Goal: Navigation & Orientation: Find specific page/section

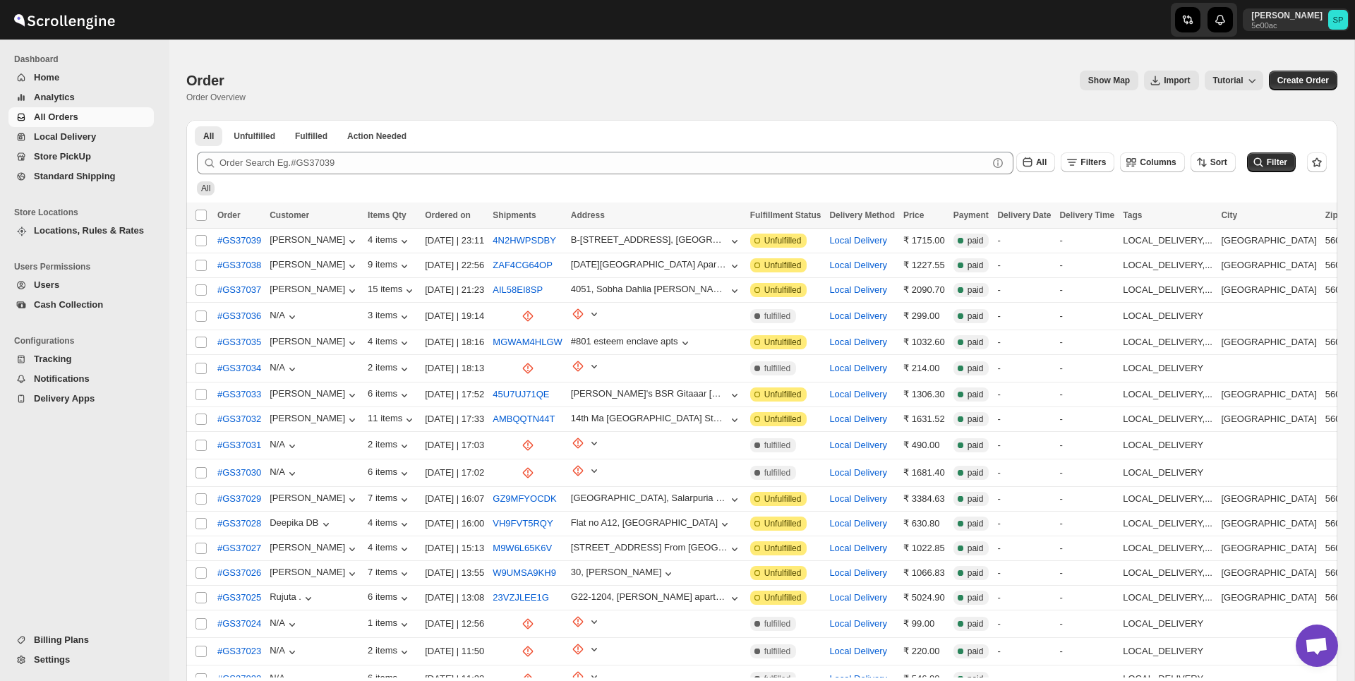
click at [77, 648] on button "Billing Plans" at bounding box center [80, 640] width 145 height 20
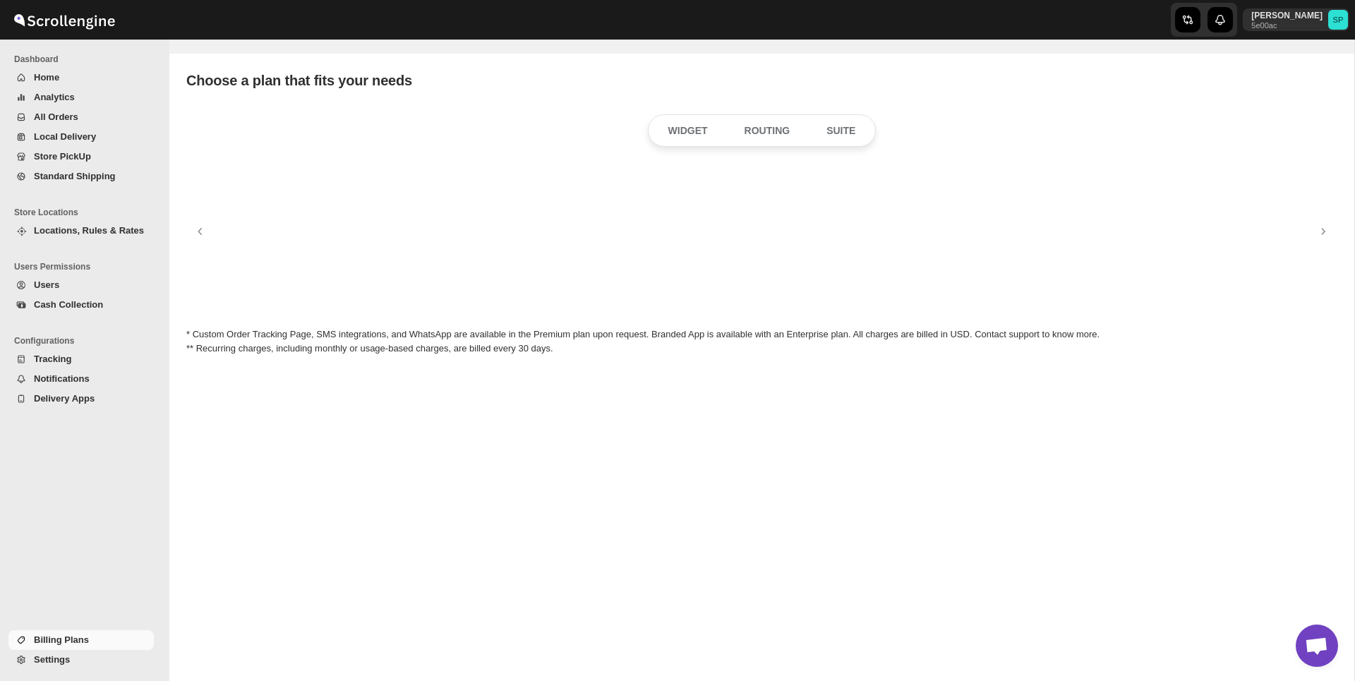
click at [76, 661] on span "Settings" at bounding box center [92, 660] width 117 height 14
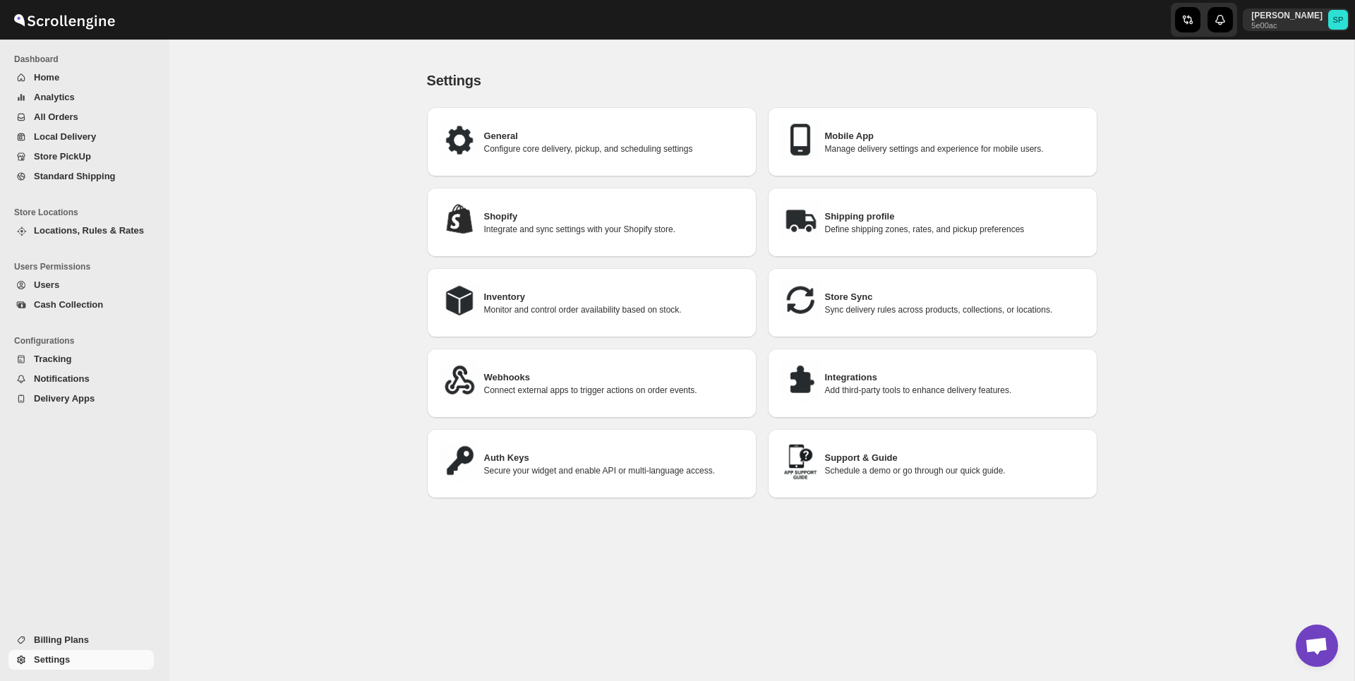
click at [65, 122] on span "All Orders" at bounding box center [56, 117] width 44 height 11
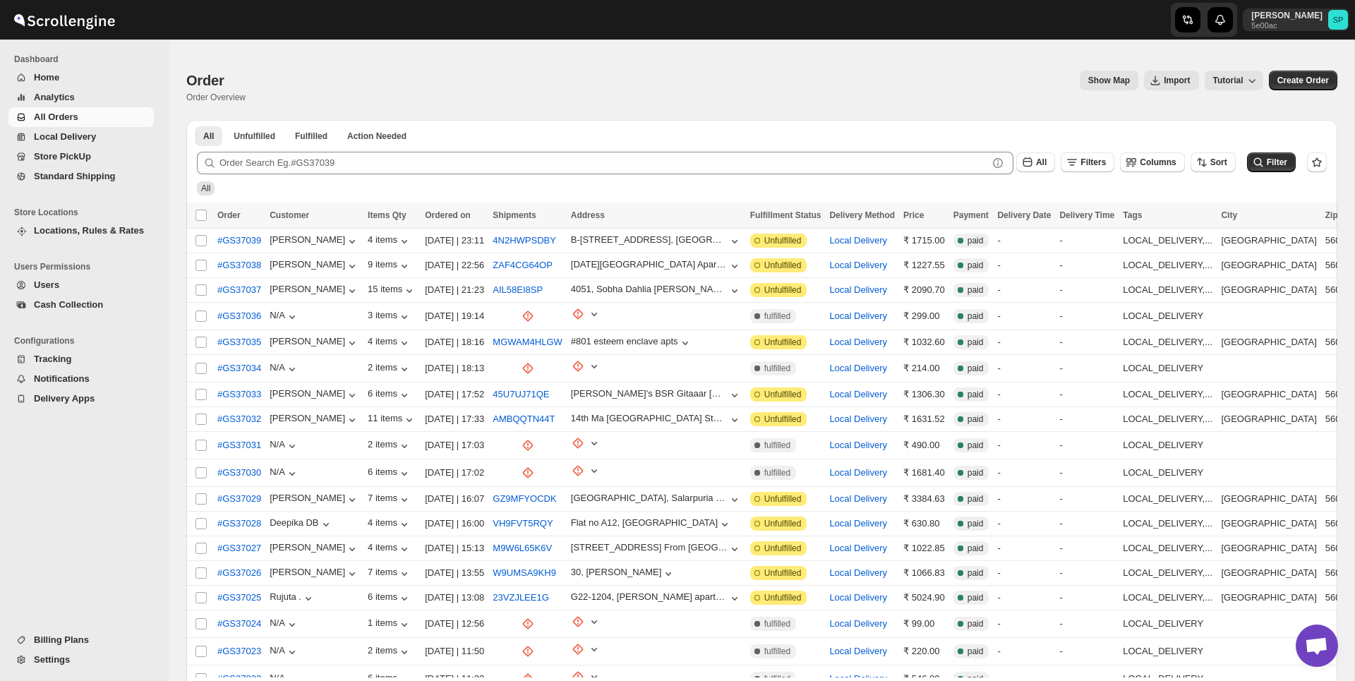
click at [941, 57] on div "Order. This page is ready Order Order Overview Show Map Import Tutorial More ac…" at bounding box center [761, 87] width 1151 height 66
click at [1271, 17] on p "Sulakshana Pundle" at bounding box center [1287, 15] width 71 height 11
click at [1288, 151] on span "Logout" at bounding box center [1299, 155] width 28 height 11
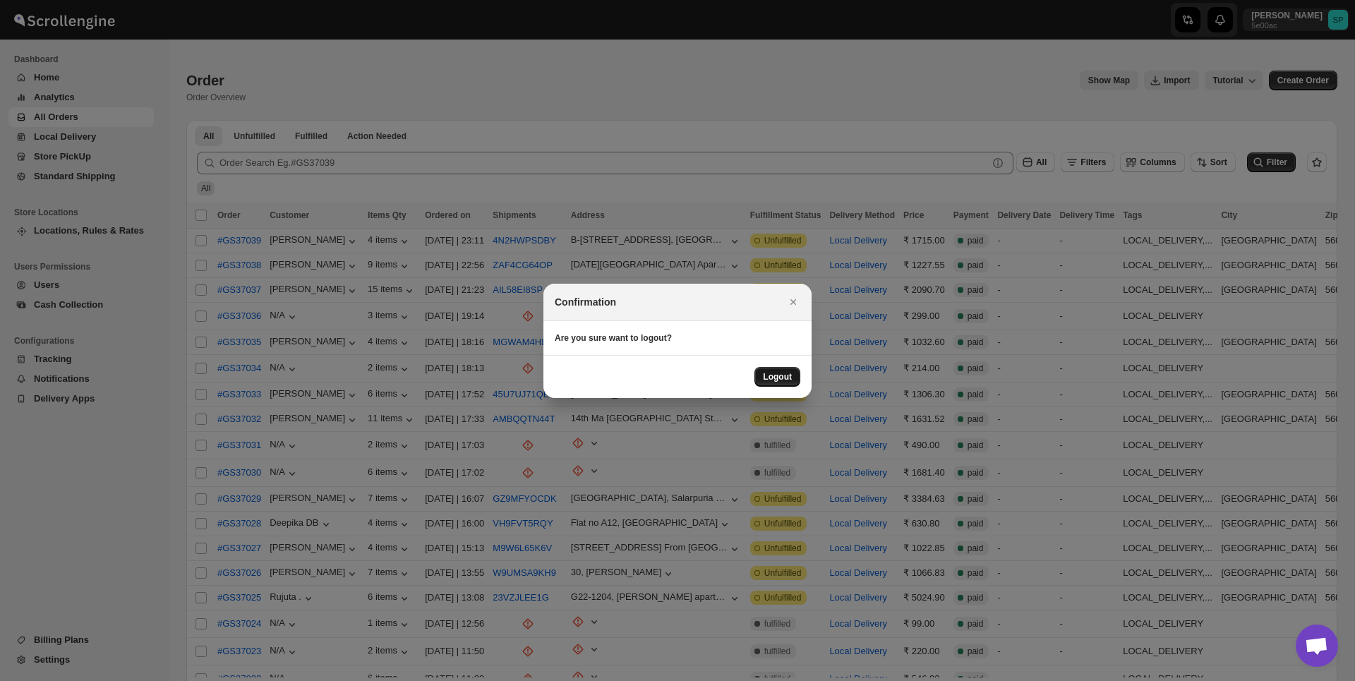
click at [778, 383] on button "Logout" at bounding box center [778, 377] width 46 height 20
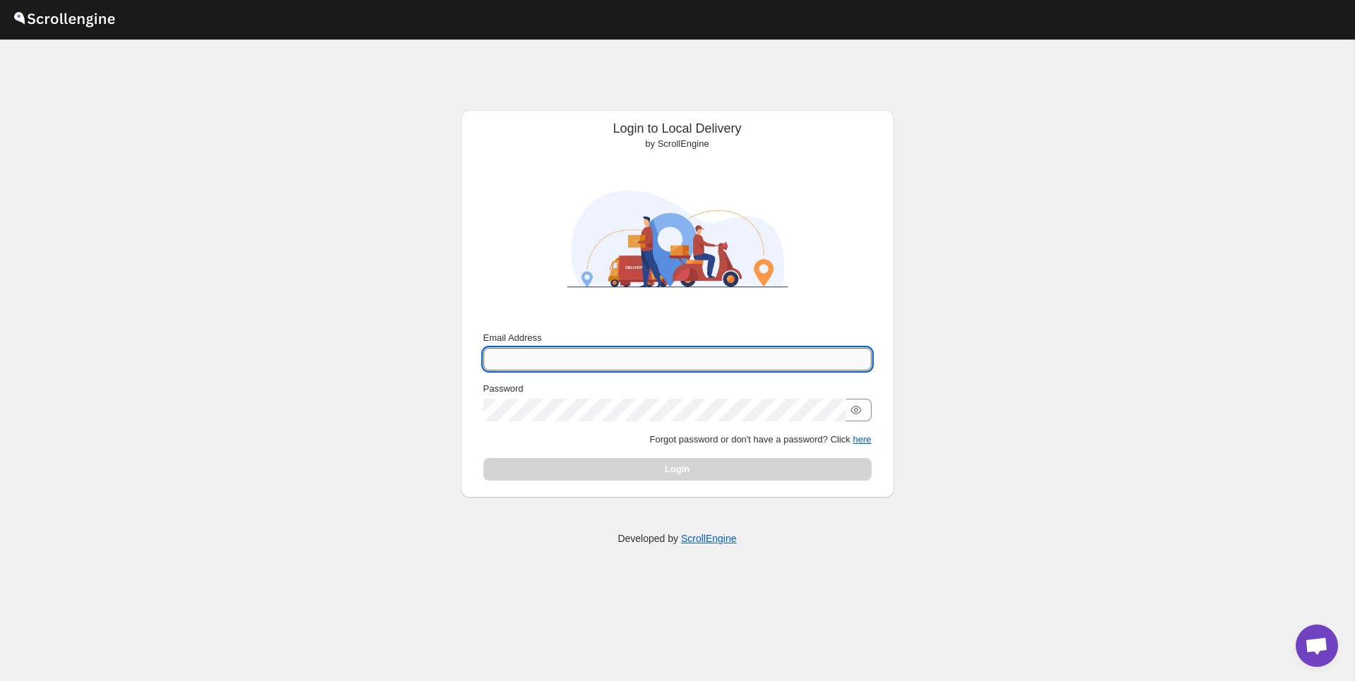
click at [534, 361] on input "Email Address" at bounding box center [678, 359] width 388 height 23
type input "[PERSON_NAME][EMAIL_ADDRESS][DOMAIN_NAME]"
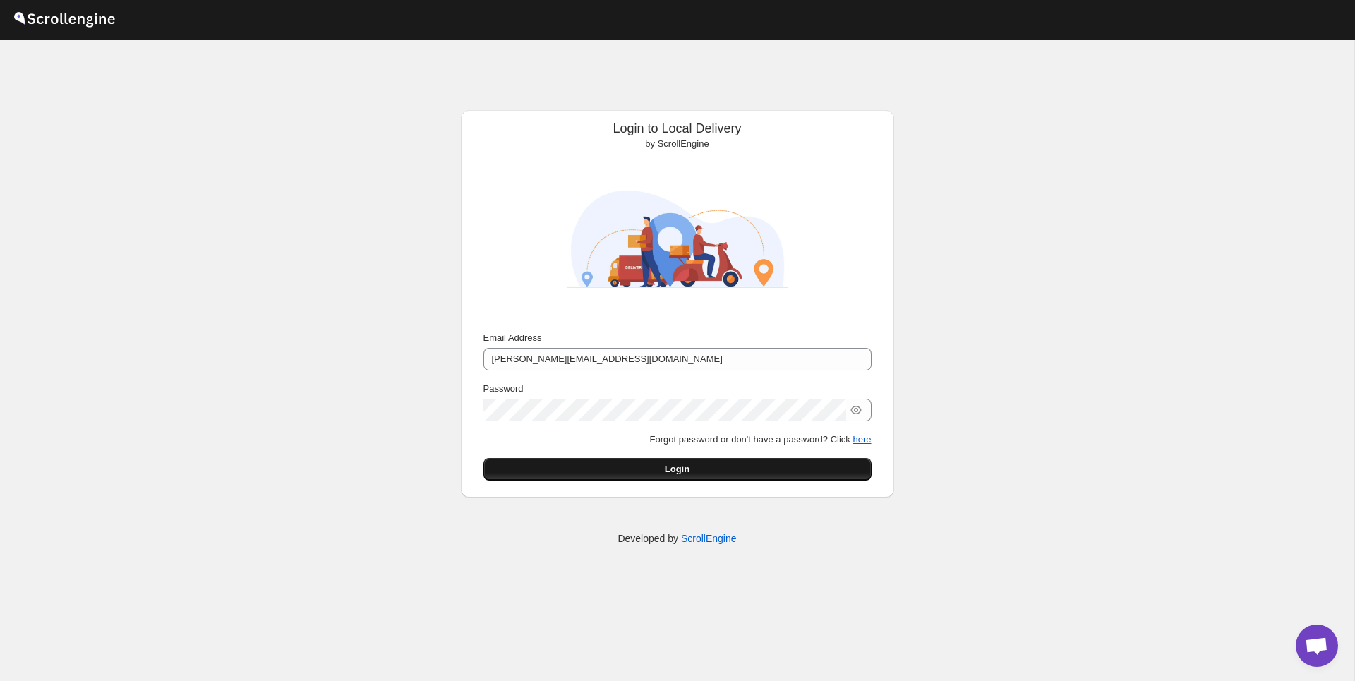
click at [744, 466] on button "Login" at bounding box center [678, 469] width 388 height 23
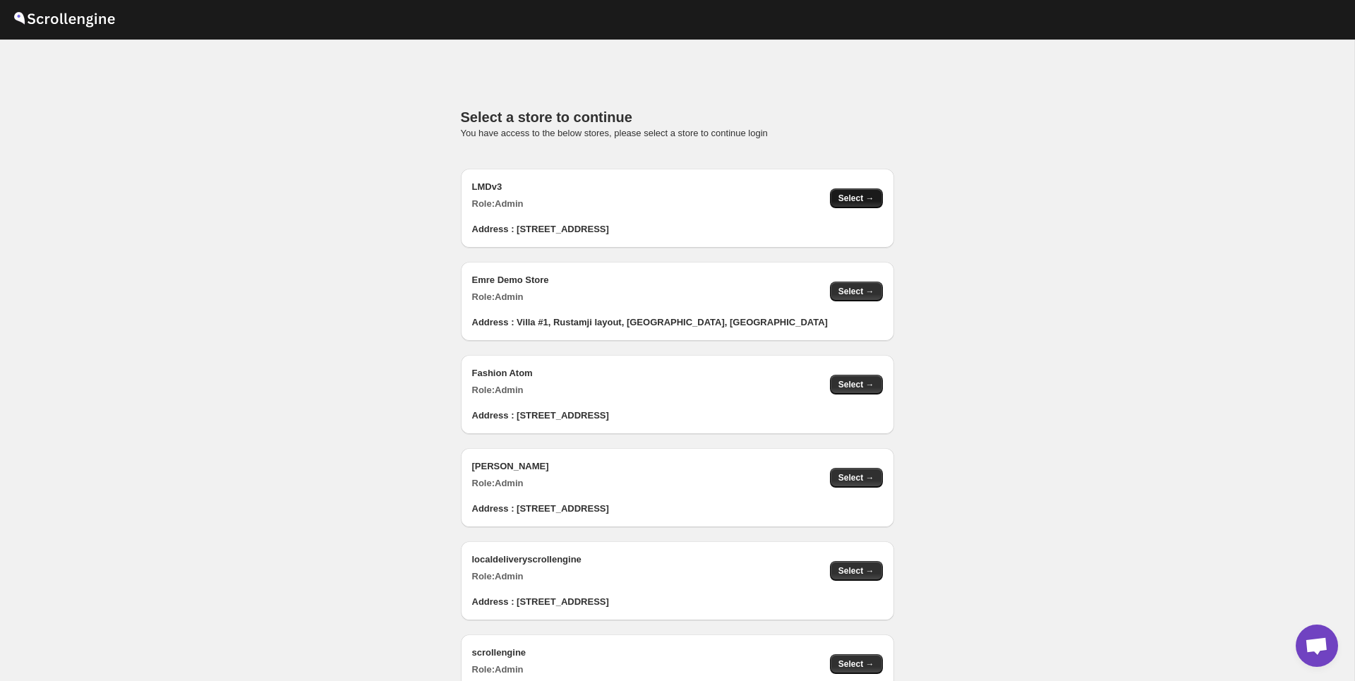
click at [852, 191] on button "Select →" at bounding box center [856, 198] width 53 height 20
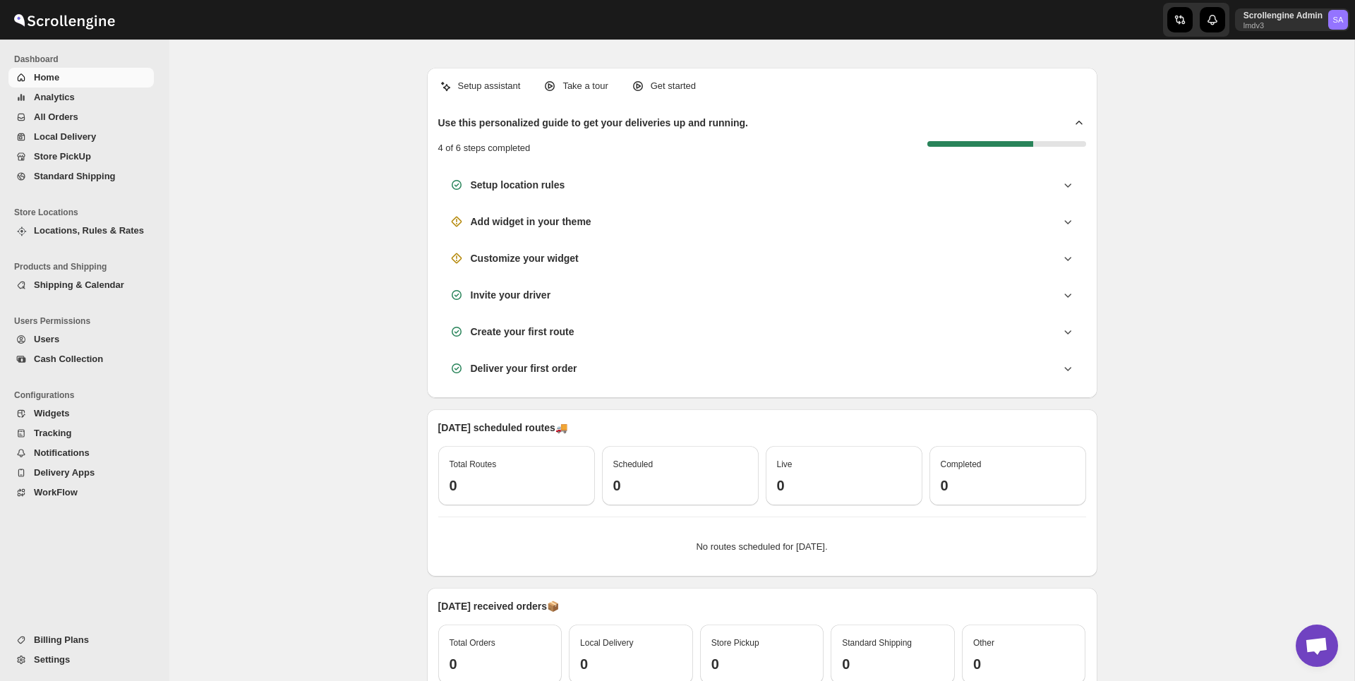
click at [76, 91] on span "Analytics" at bounding box center [92, 97] width 117 height 14
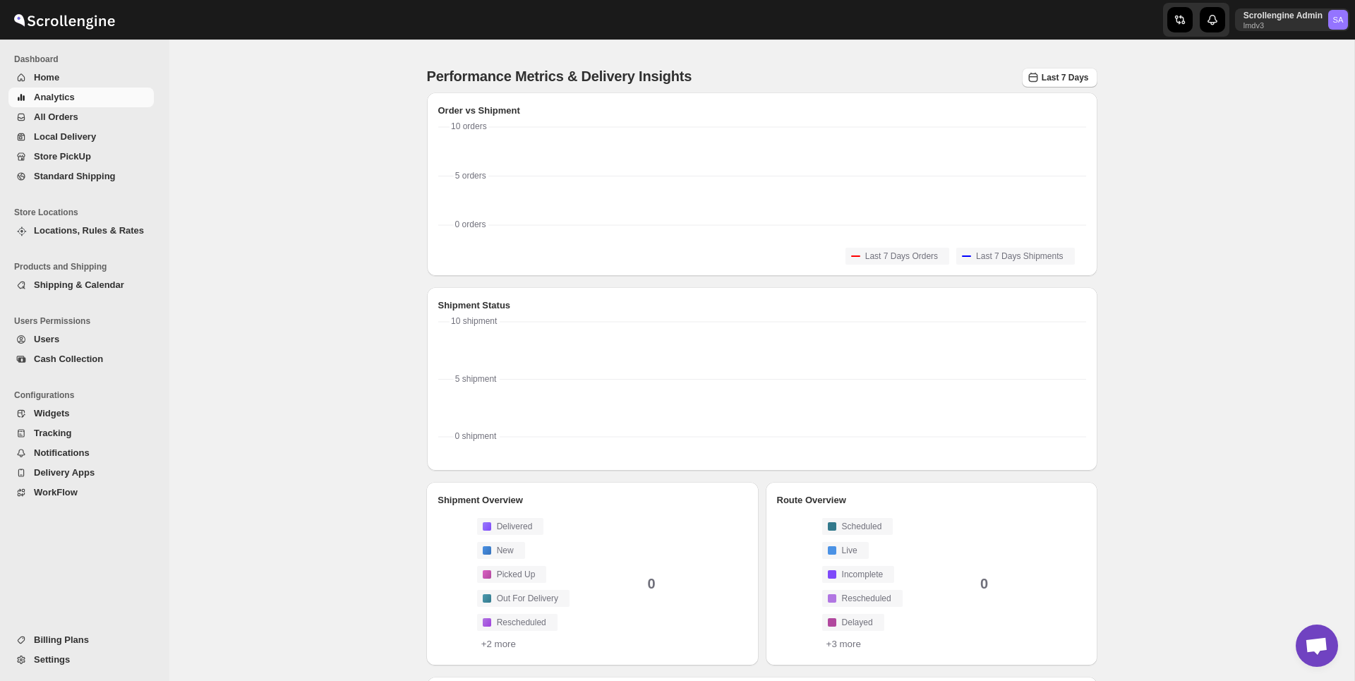
click at [80, 123] on span "All Orders" at bounding box center [92, 117] width 117 height 14
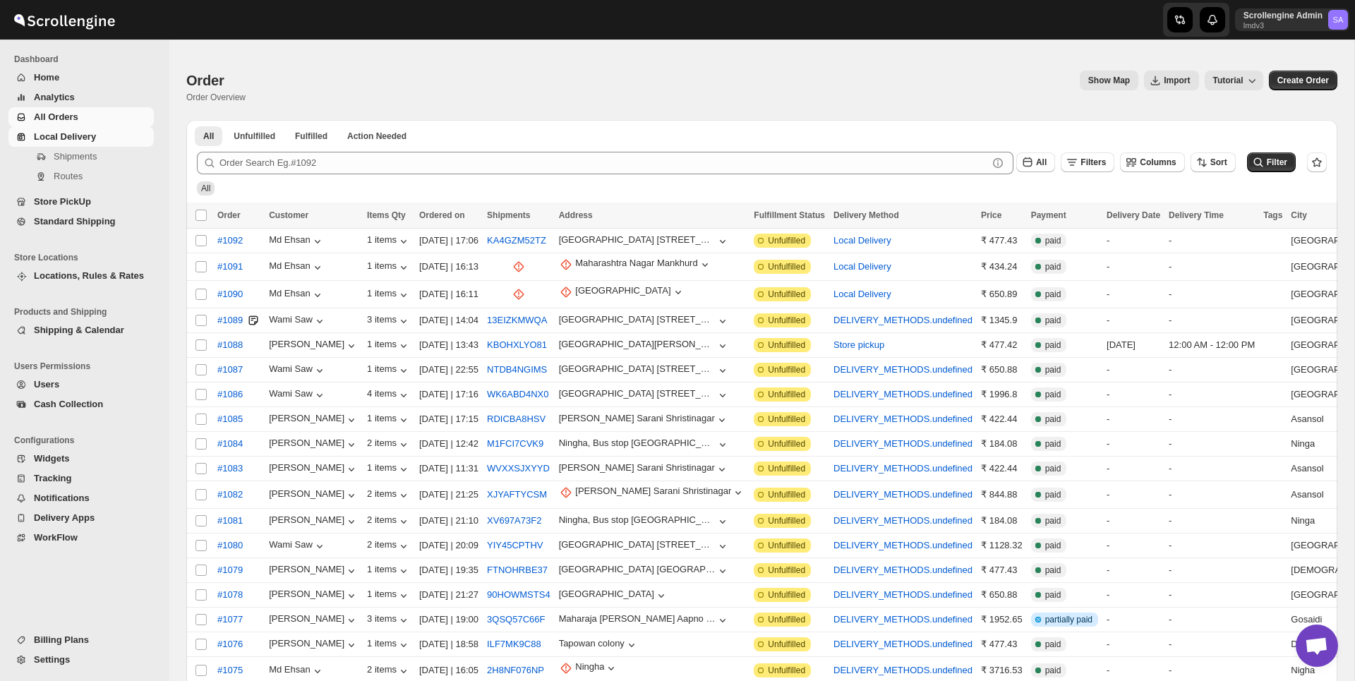
click at [71, 136] on span "Local Delivery" at bounding box center [65, 136] width 62 height 11
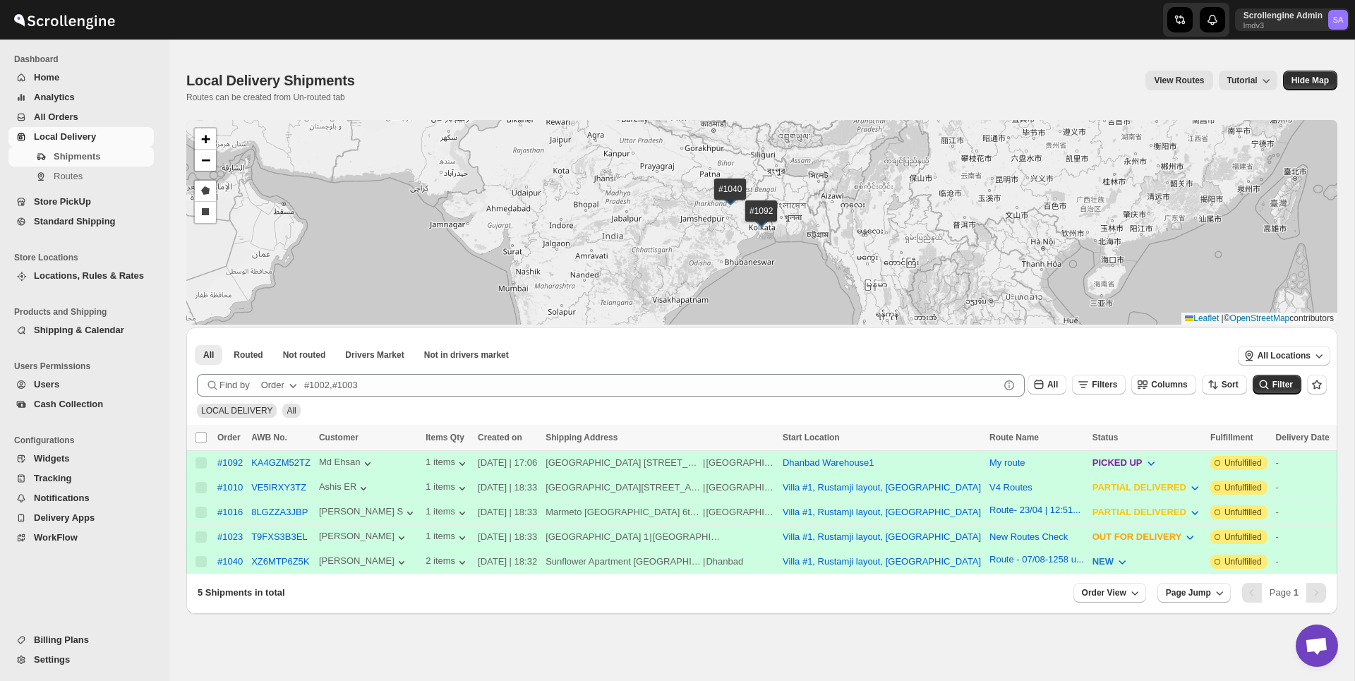
click at [64, 203] on span "Store PickUp" at bounding box center [62, 201] width 57 height 11
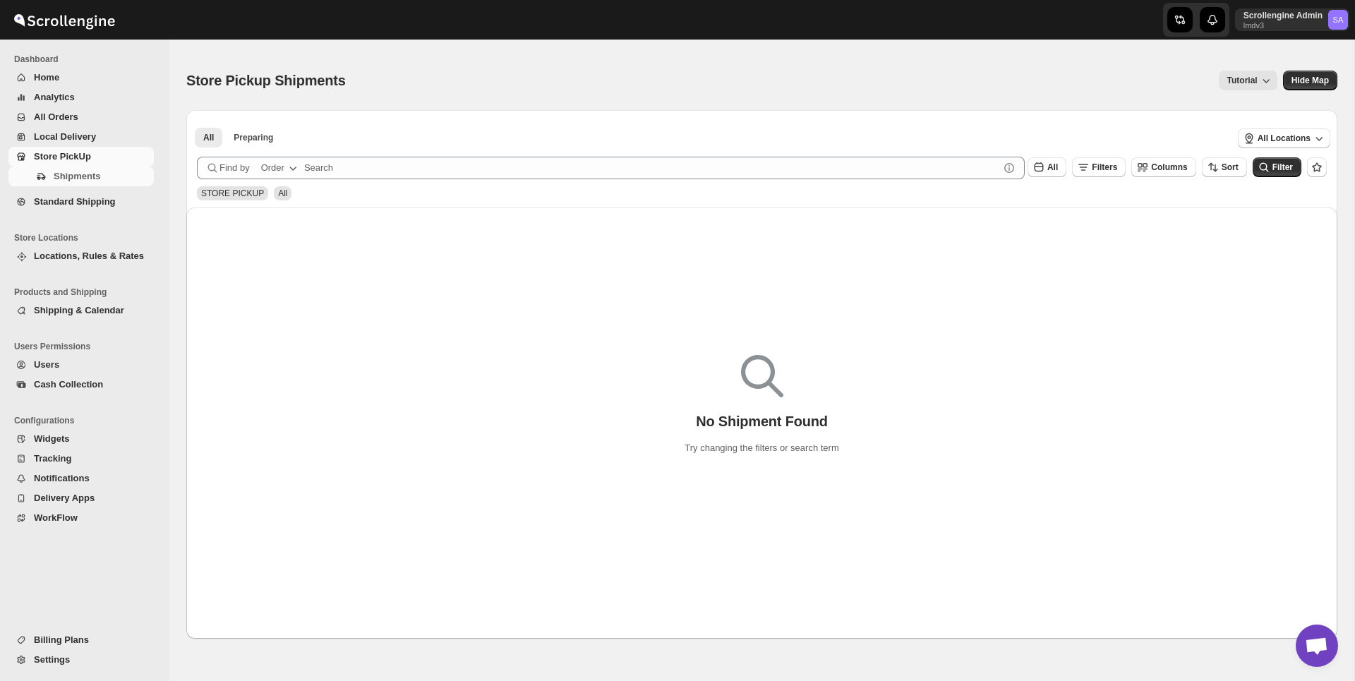
click at [59, 204] on span "Standard Shipping" at bounding box center [75, 201] width 82 height 11
click at [51, 115] on span "All Orders" at bounding box center [56, 117] width 44 height 11
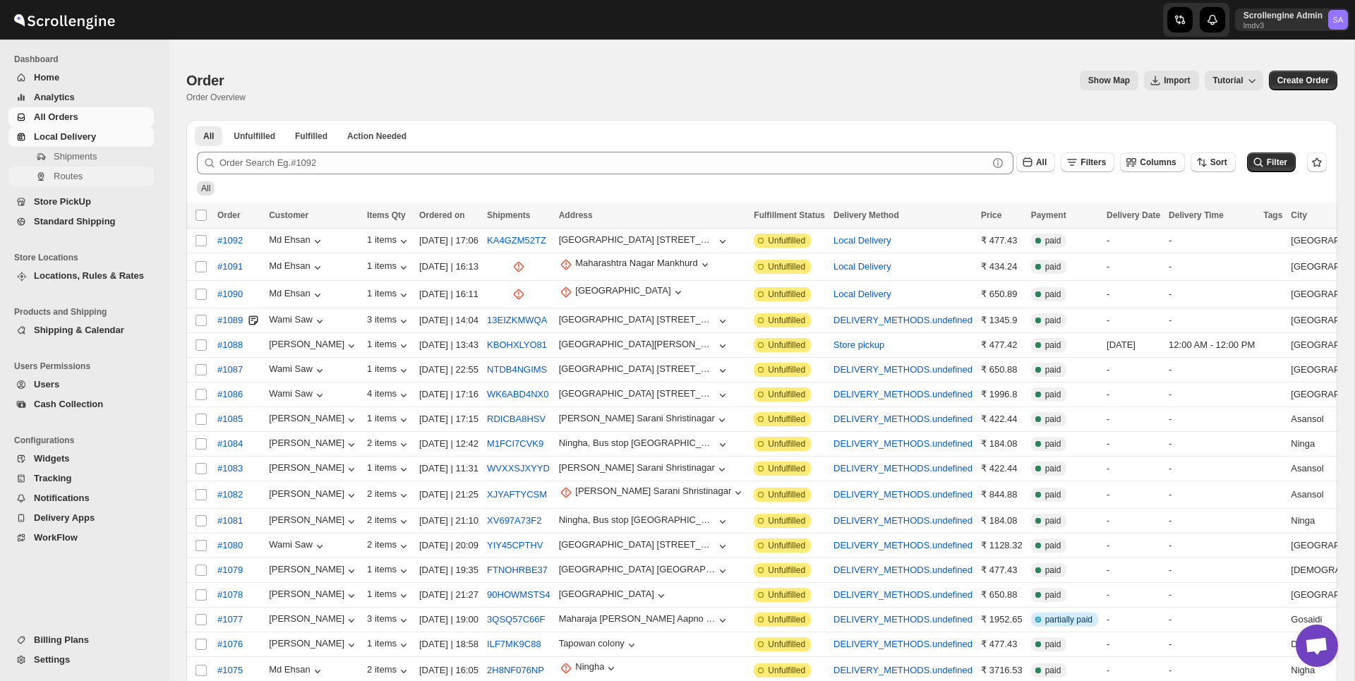
click at [84, 177] on span "Routes" at bounding box center [102, 176] width 97 height 14
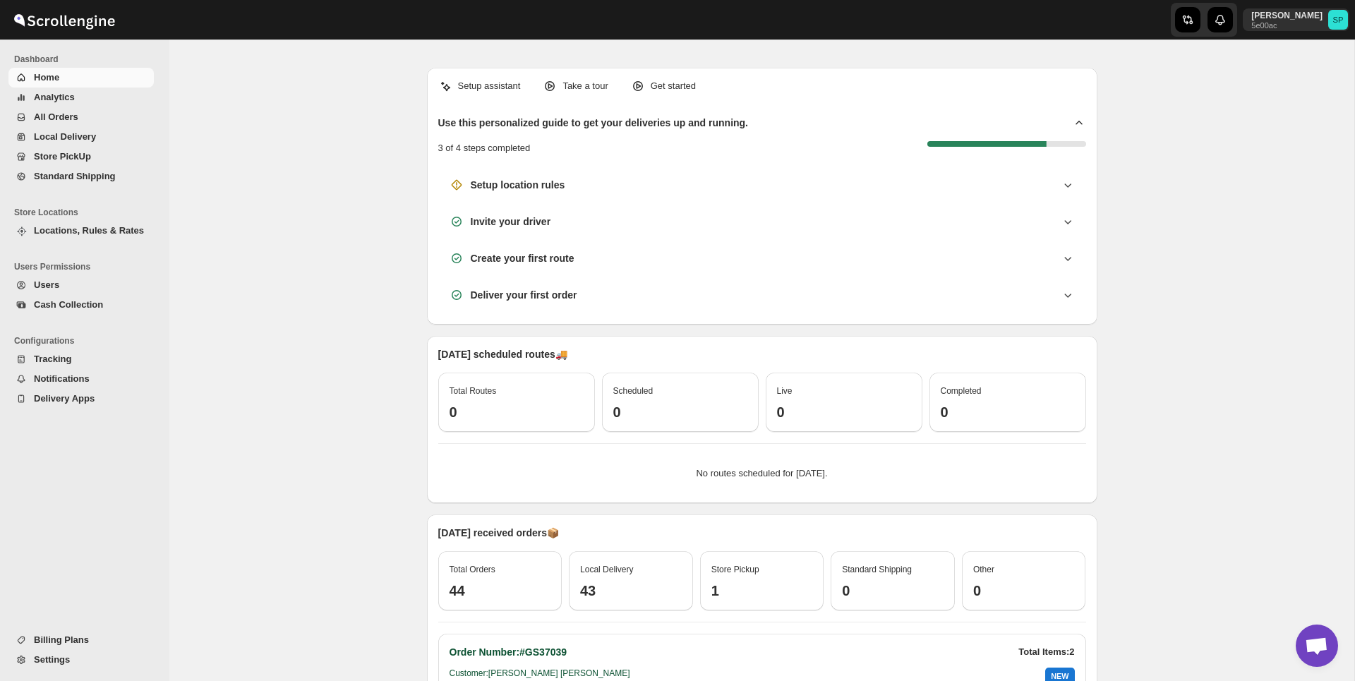
click at [59, 631] on button "Billing Plans" at bounding box center [80, 640] width 145 height 20
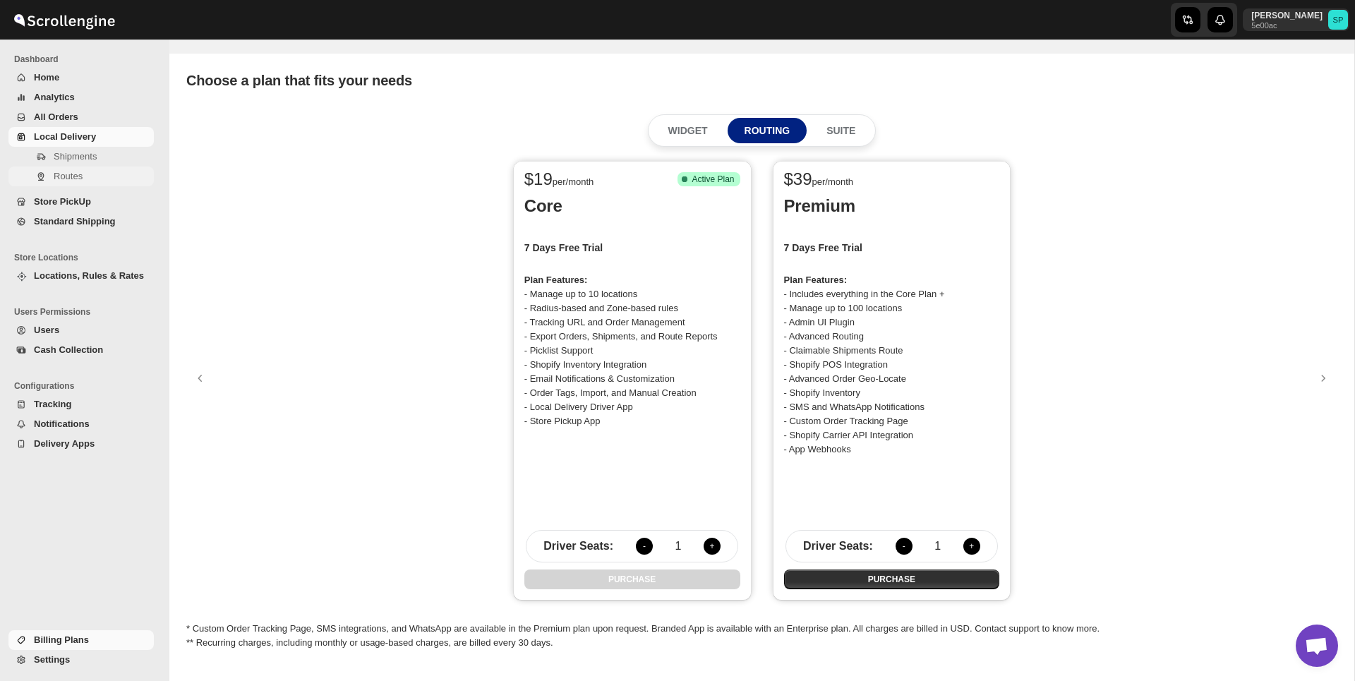
click at [73, 181] on span "Routes" at bounding box center [68, 176] width 29 height 11
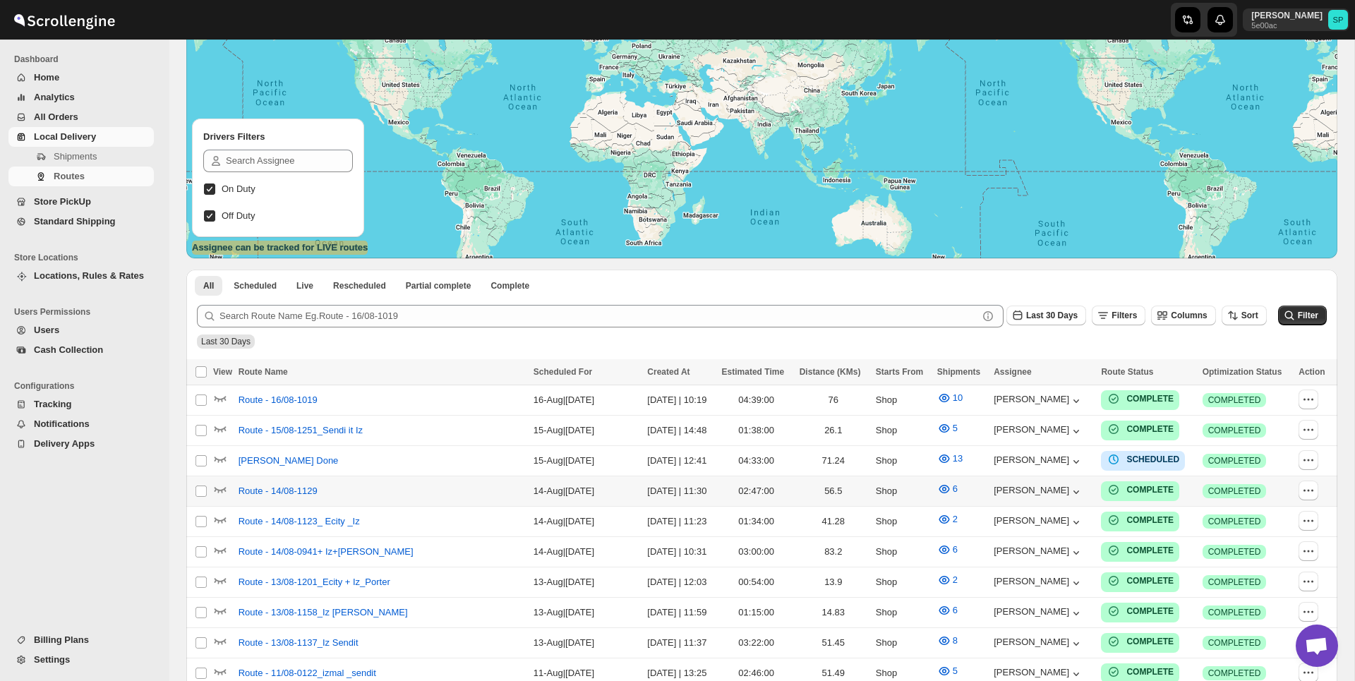
scroll to position [217, 0]
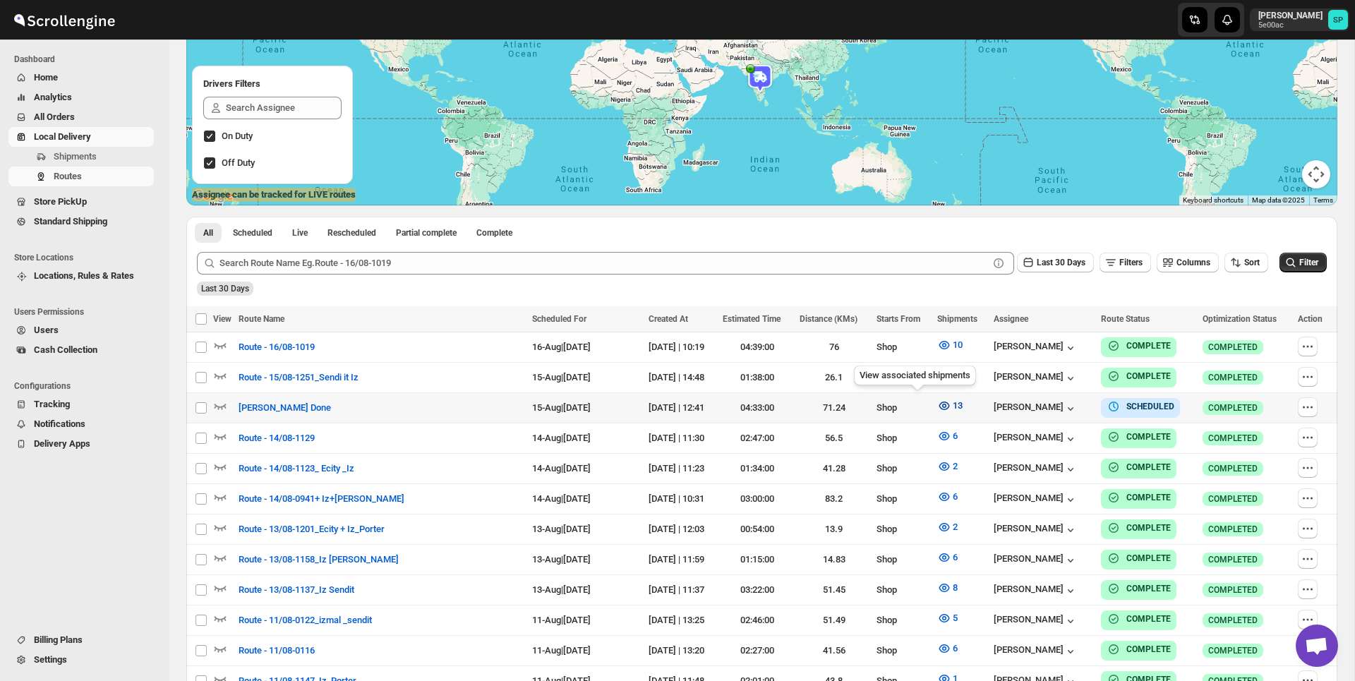
click at [953, 402] on span "13" at bounding box center [958, 405] width 10 height 11
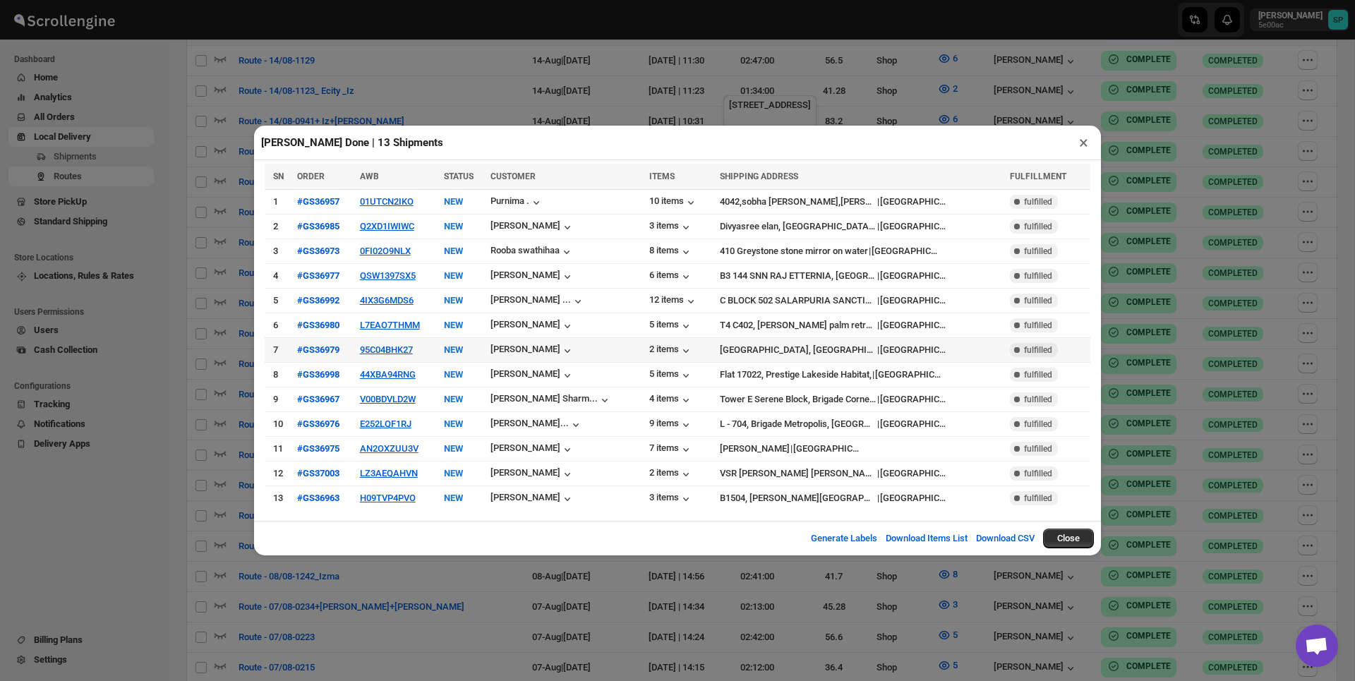
scroll to position [880, 0]
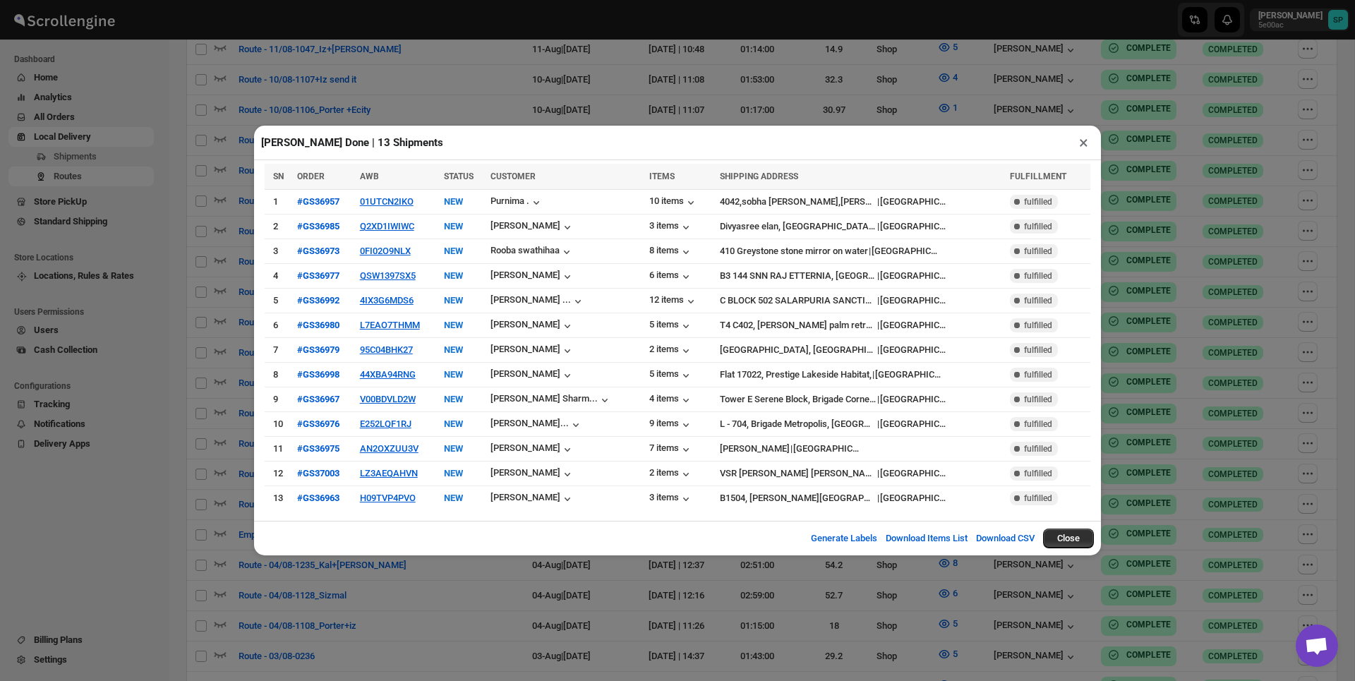
click at [1086, 139] on button "×" at bounding box center [1084, 143] width 20 height 20
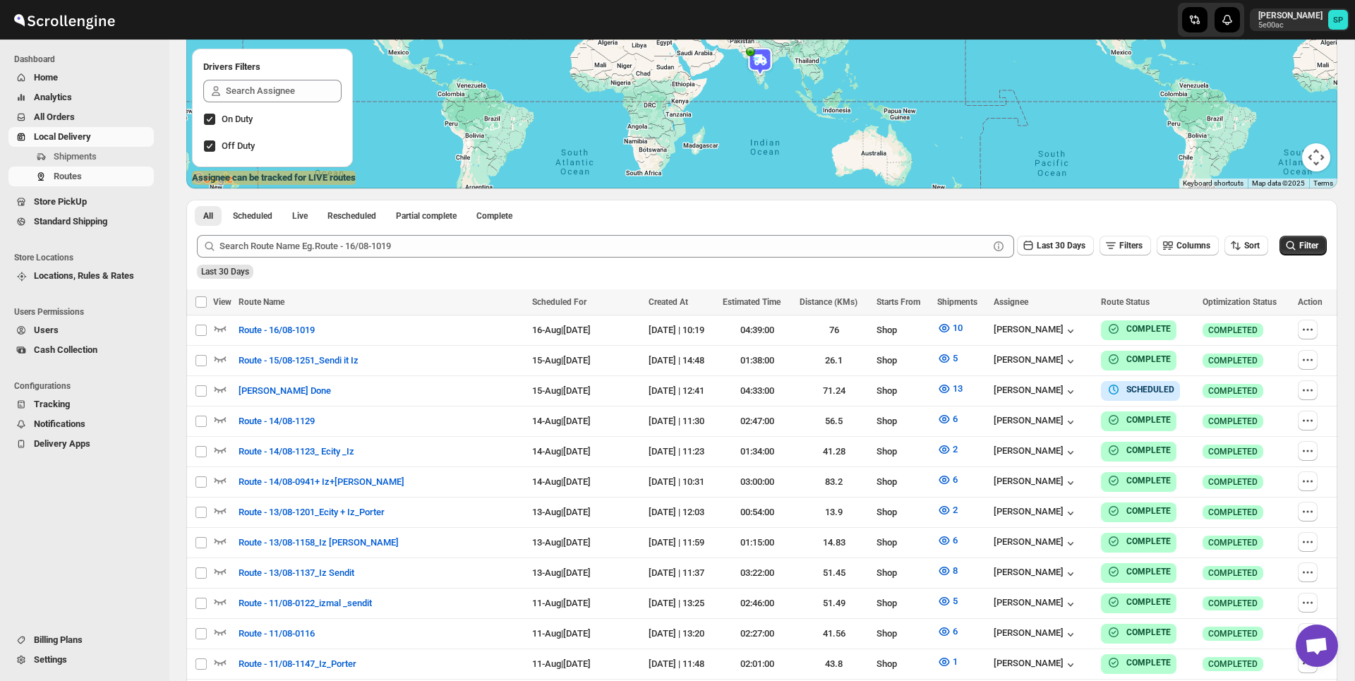
scroll to position [234, 0]
click at [937, 361] on icon "button" at bounding box center [944, 359] width 14 height 14
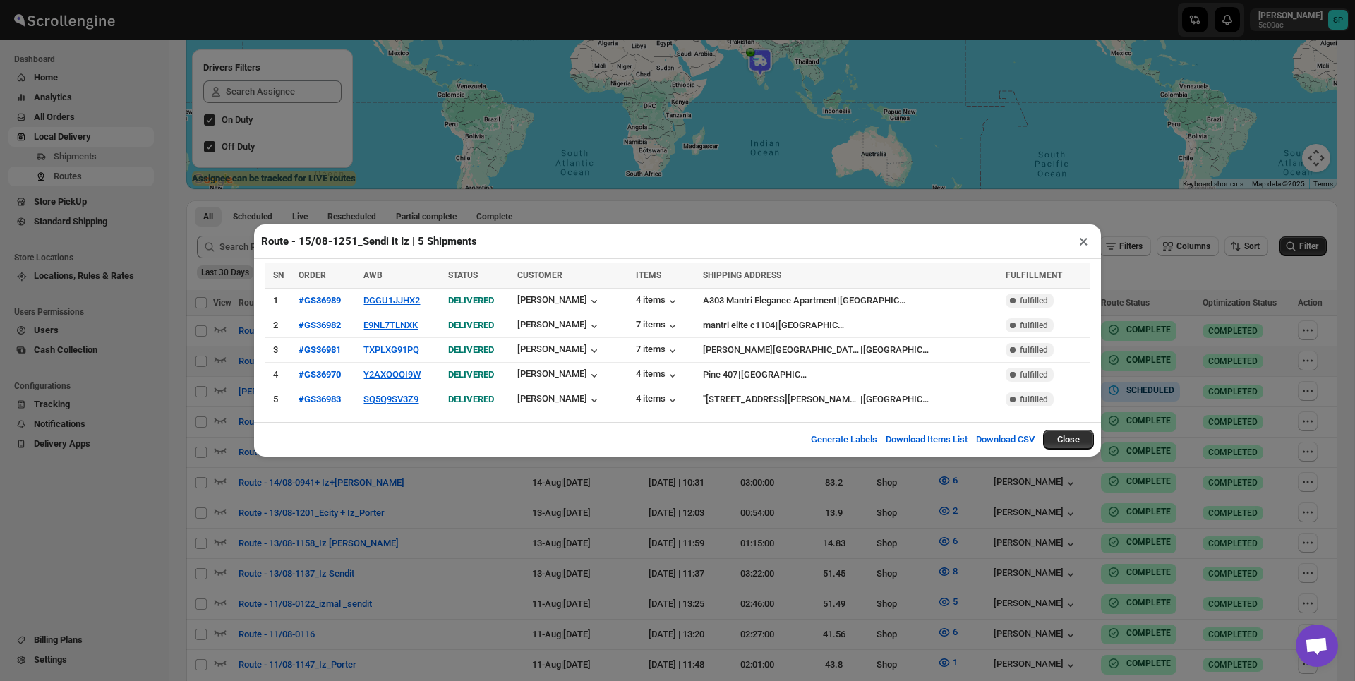
click at [1080, 237] on button "×" at bounding box center [1084, 242] width 20 height 20
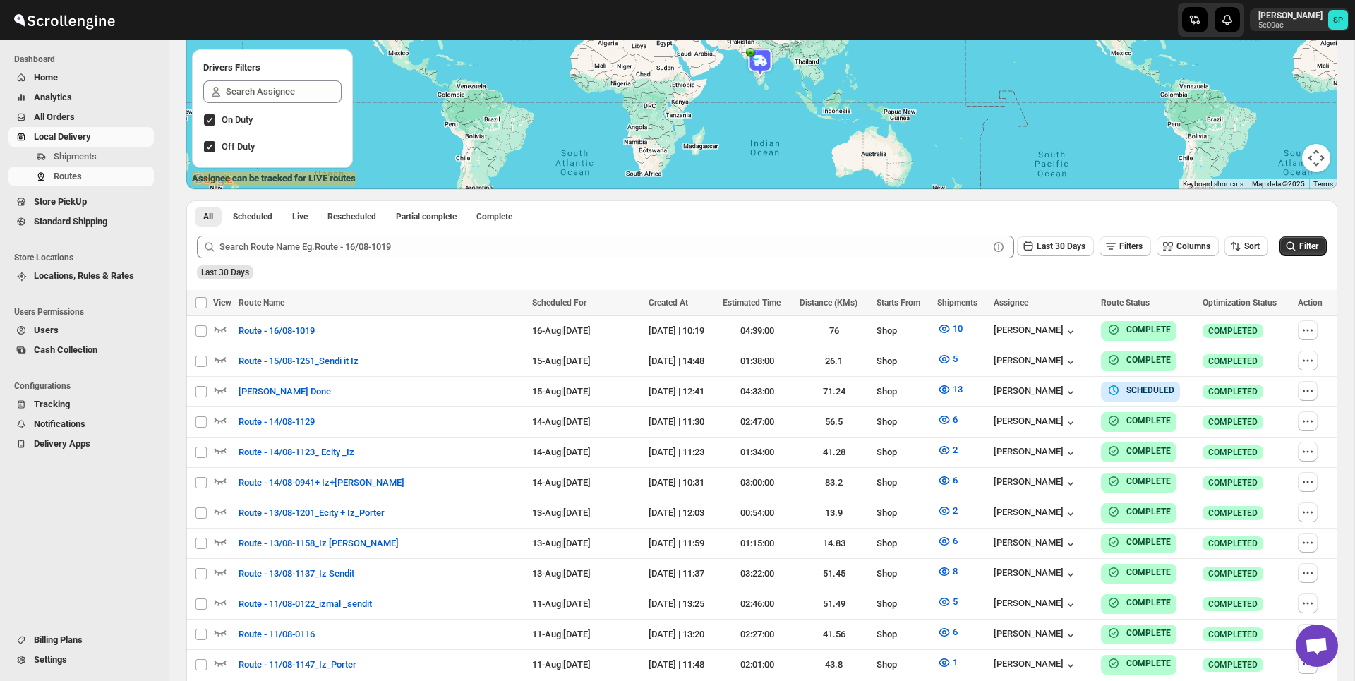
click at [71, 660] on span "Settings" at bounding box center [92, 660] width 117 height 14
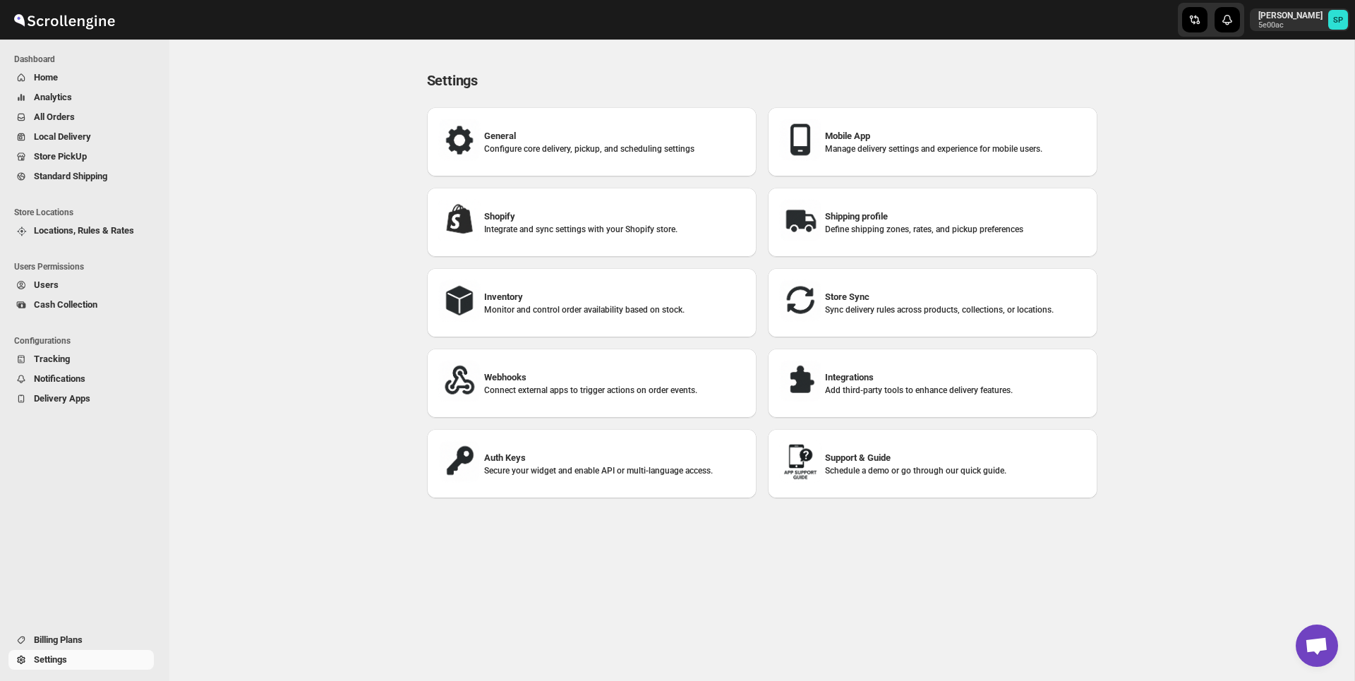
click at [83, 283] on span "Users" at bounding box center [92, 285] width 117 height 14
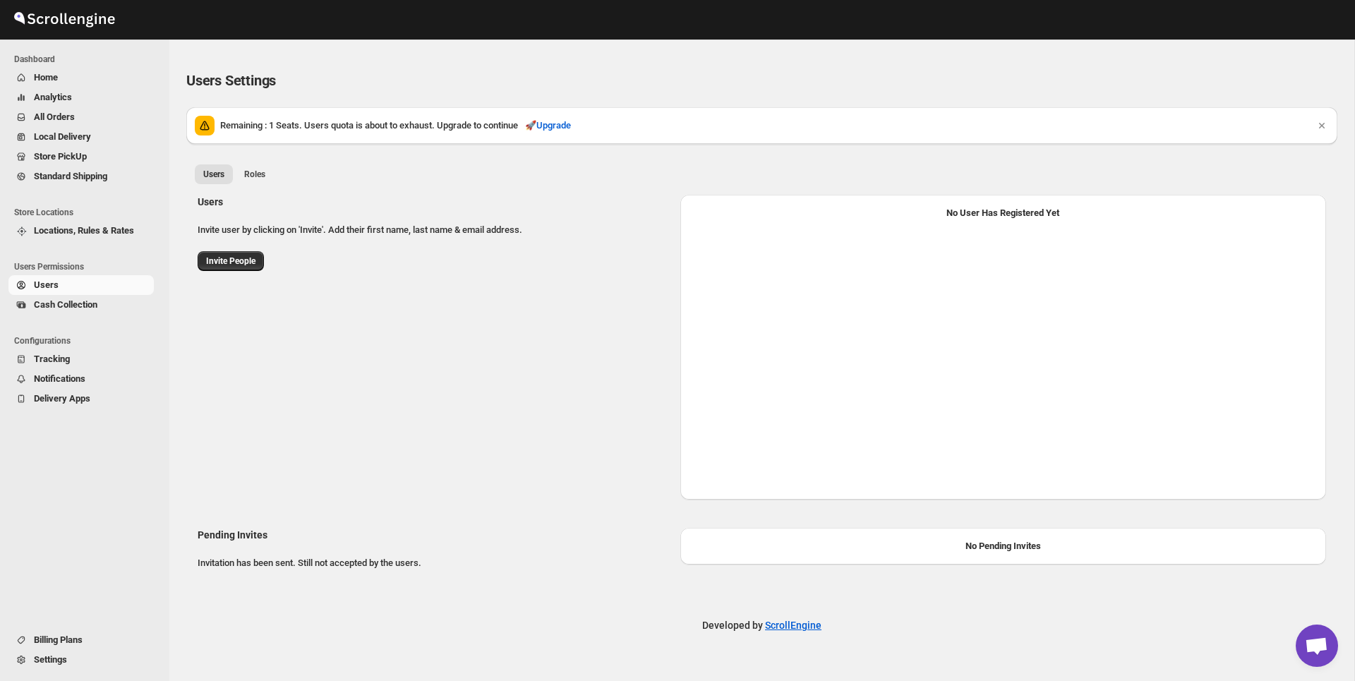
select select "637b767fbaab0276b10c91d8"
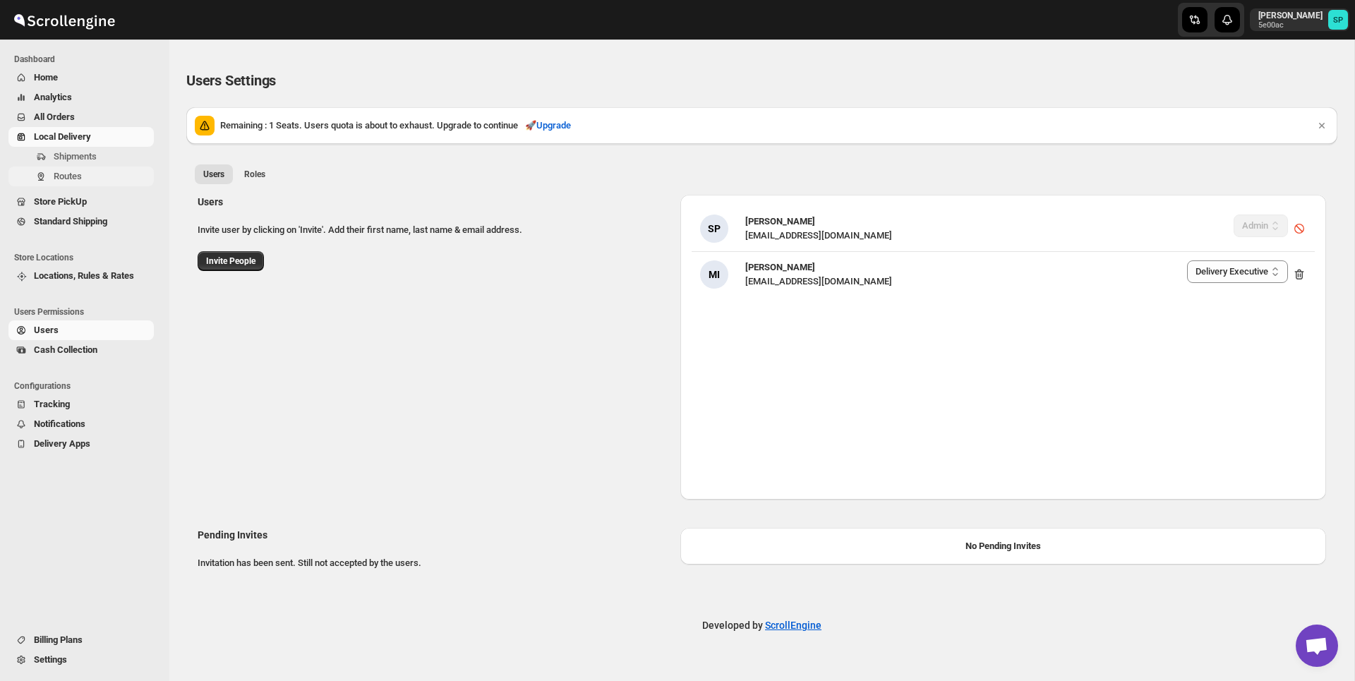
click at [65, 172] on span "Routes" at bounding box center [68, 176] width 28 height 11
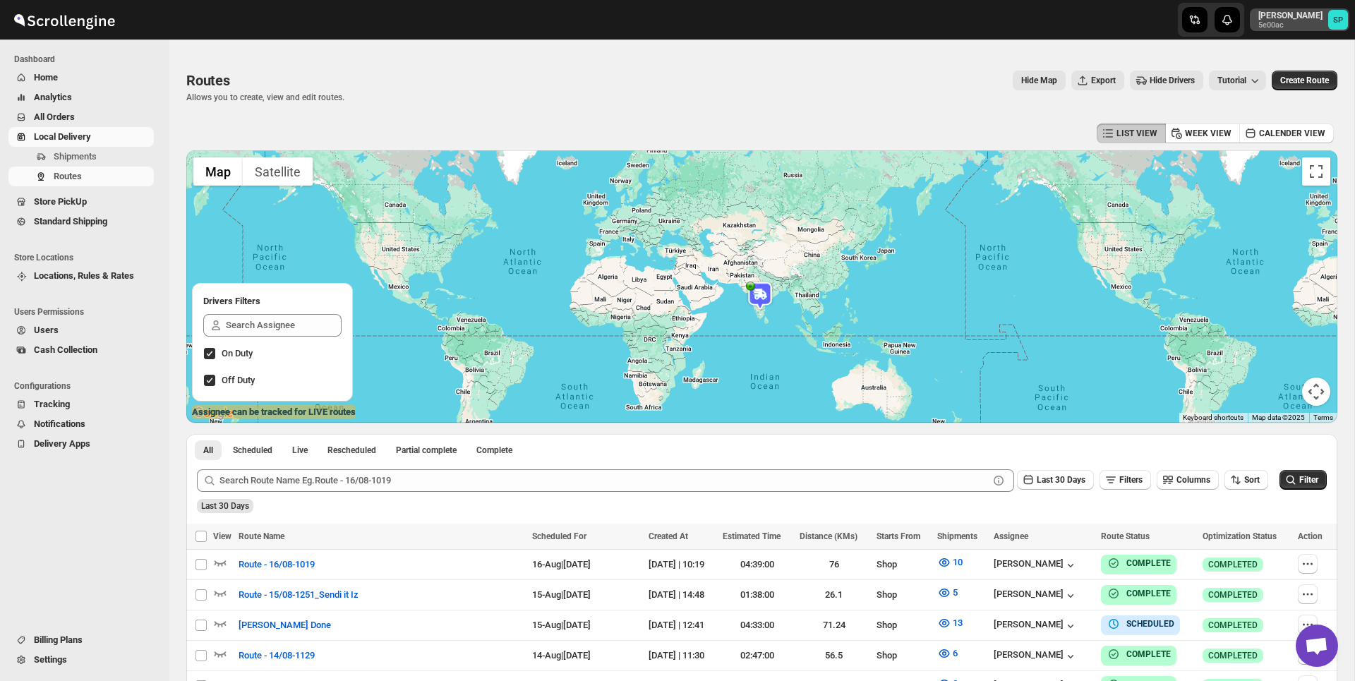
click at [1276, 27] on p "5e00ac" at bounding box center [1291, 25] width 64 height 8
click at [1274, 159] on icon "button" at bounding box center [1273, 155] width 14 height 14
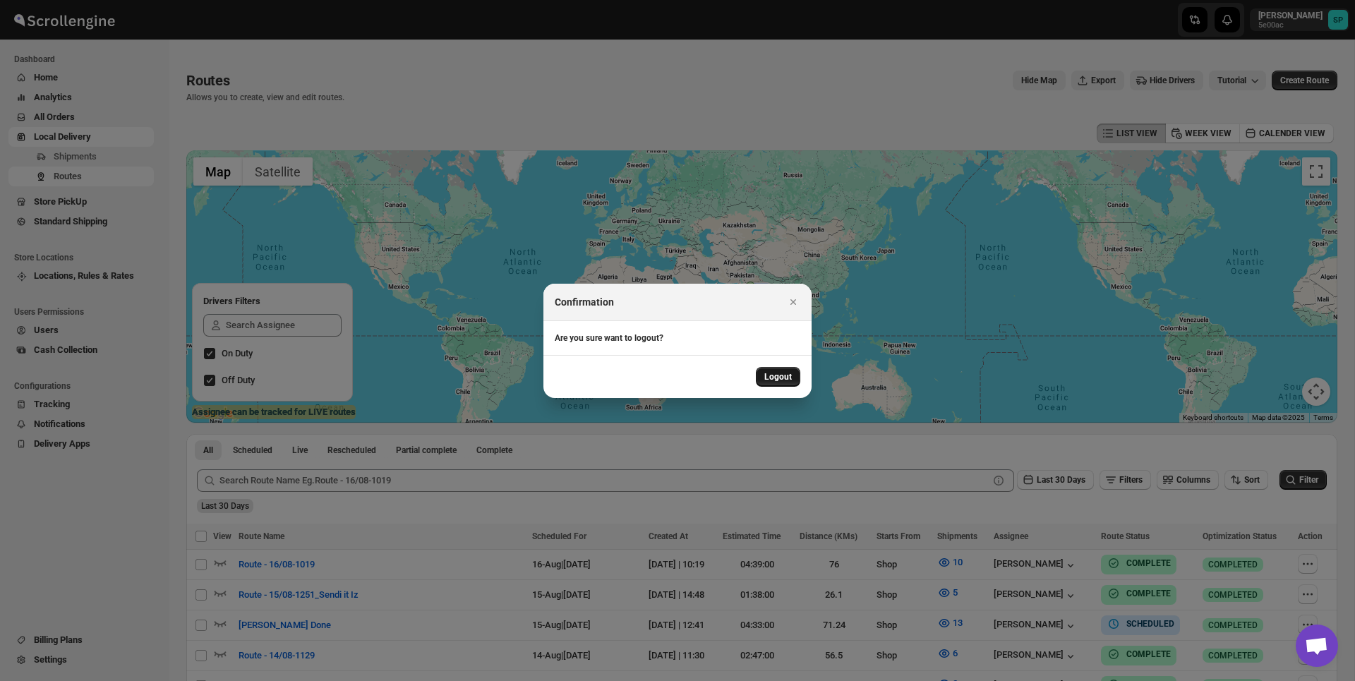
click at [789, 380] on span "Logout" at bounding box center [778, 376] width 28 height 11
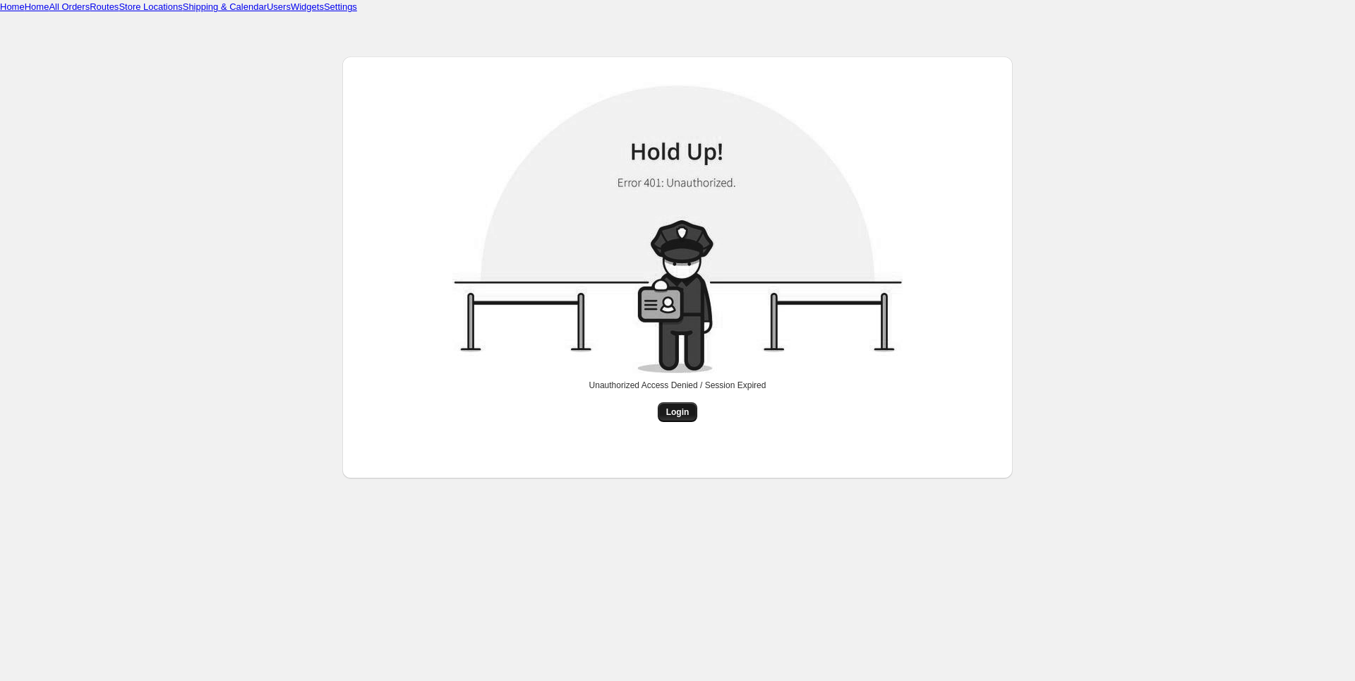
click at [692, 407] on button "Login" at bounding box center [678, 412] width 40 height 20
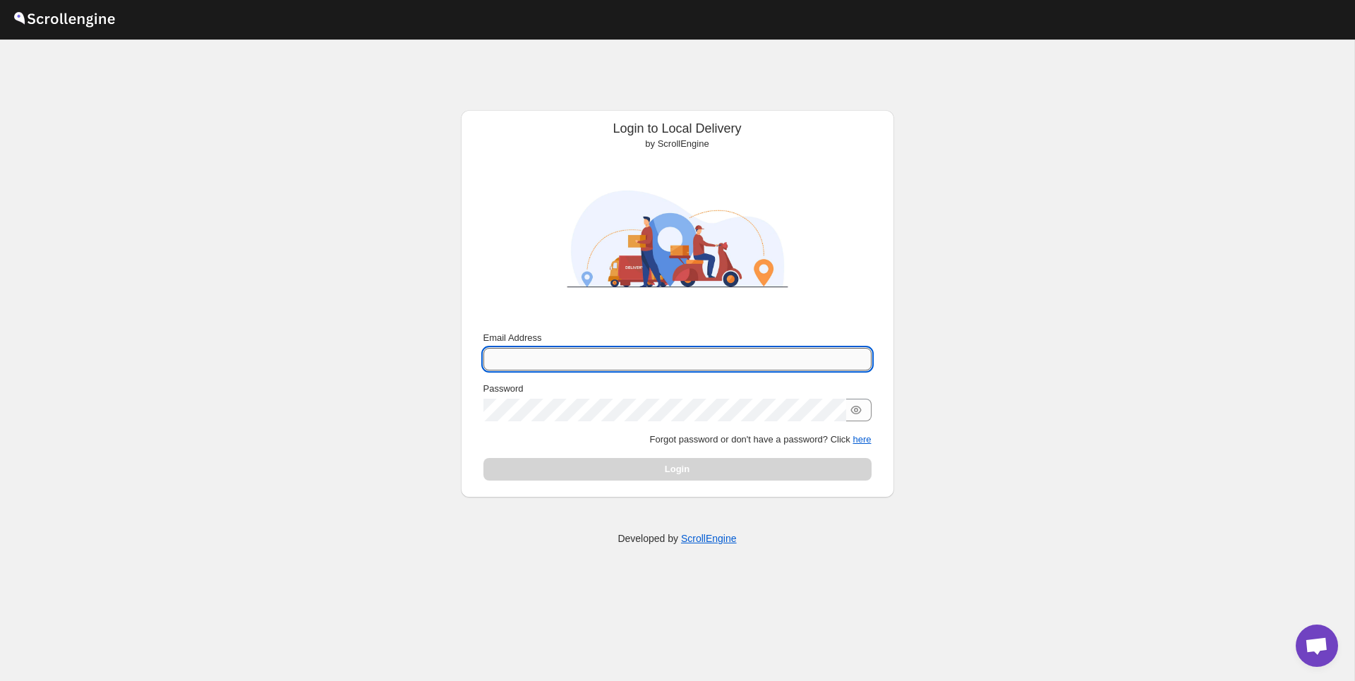
click at [612, 352] on input "Email Address" at bounding box center [678, 359] width 388 height 23
type input "[PERSON_NAME][EMAIL_ADDRESS][DOMAIN_NAME]"
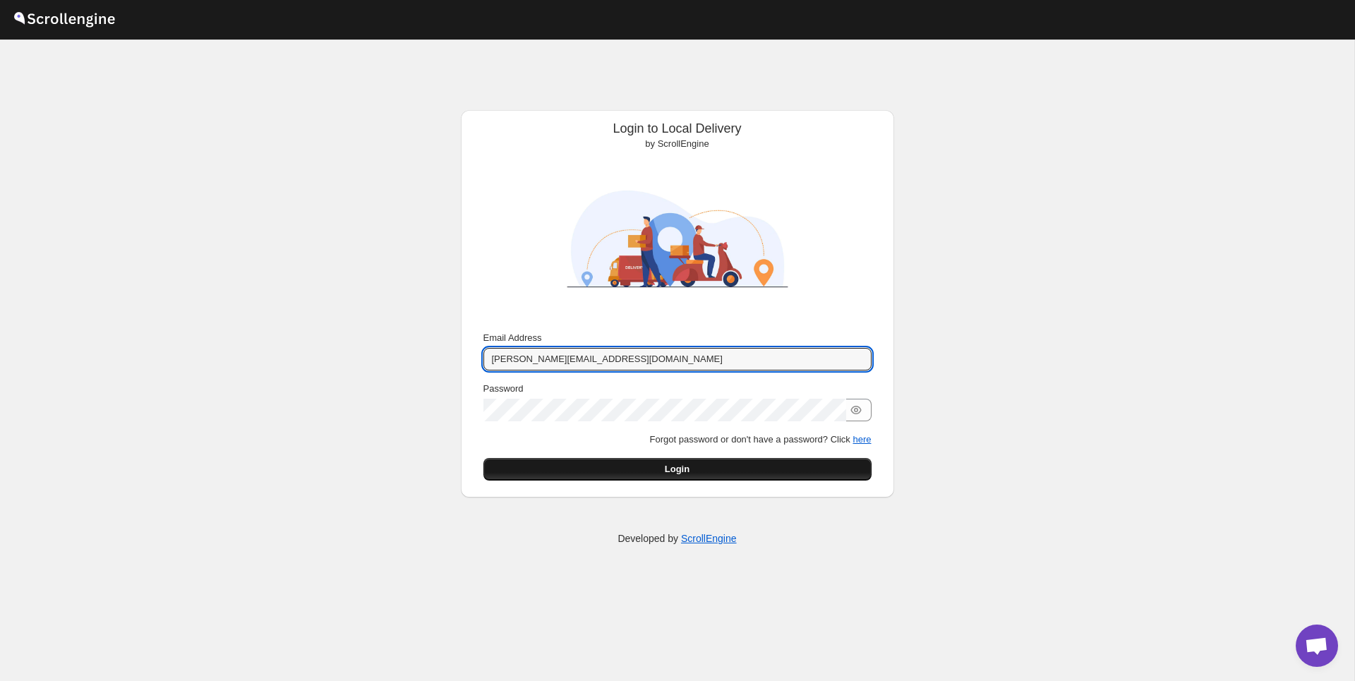
click at [726, 462] on button "Login" at bounding box center [678, 469] width 388 height 23
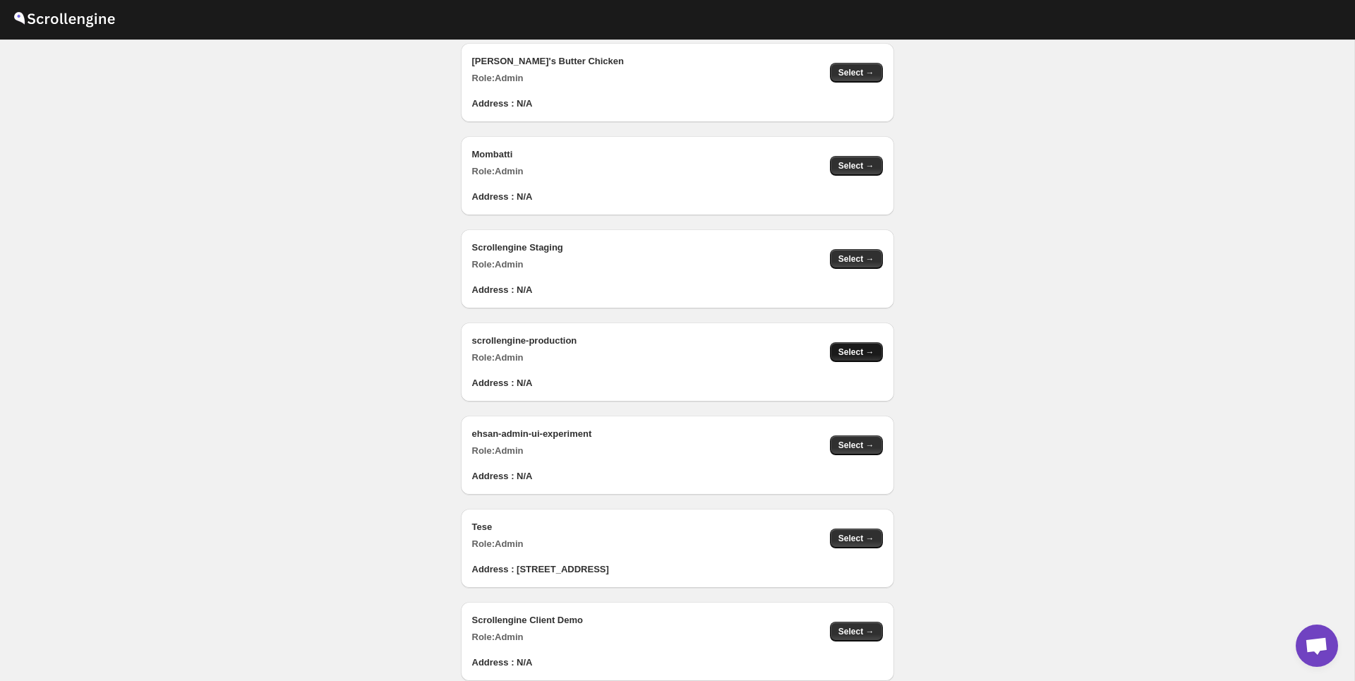
click at [865, 354] on span "Select →" at bounding box center [857, 352] width 36 height 11
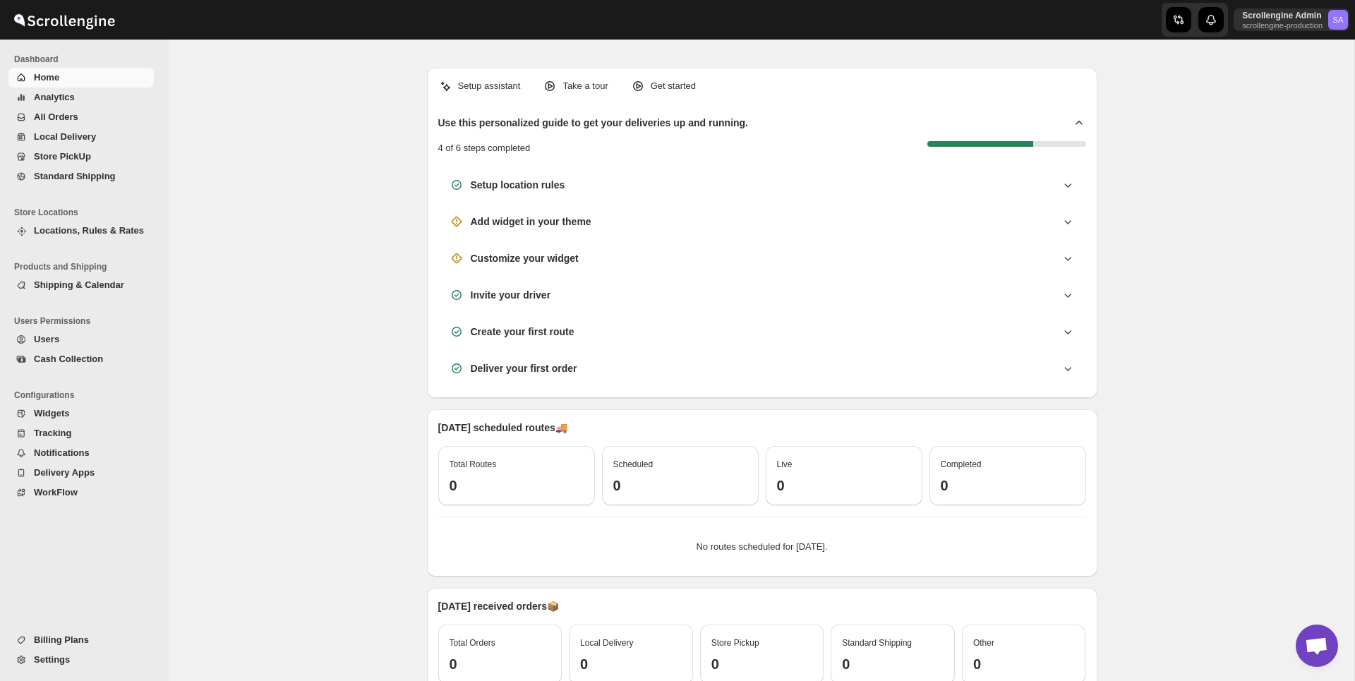
click at [76, 657] on span "Settings" at bounding box center [92, 660] width 117 height 14
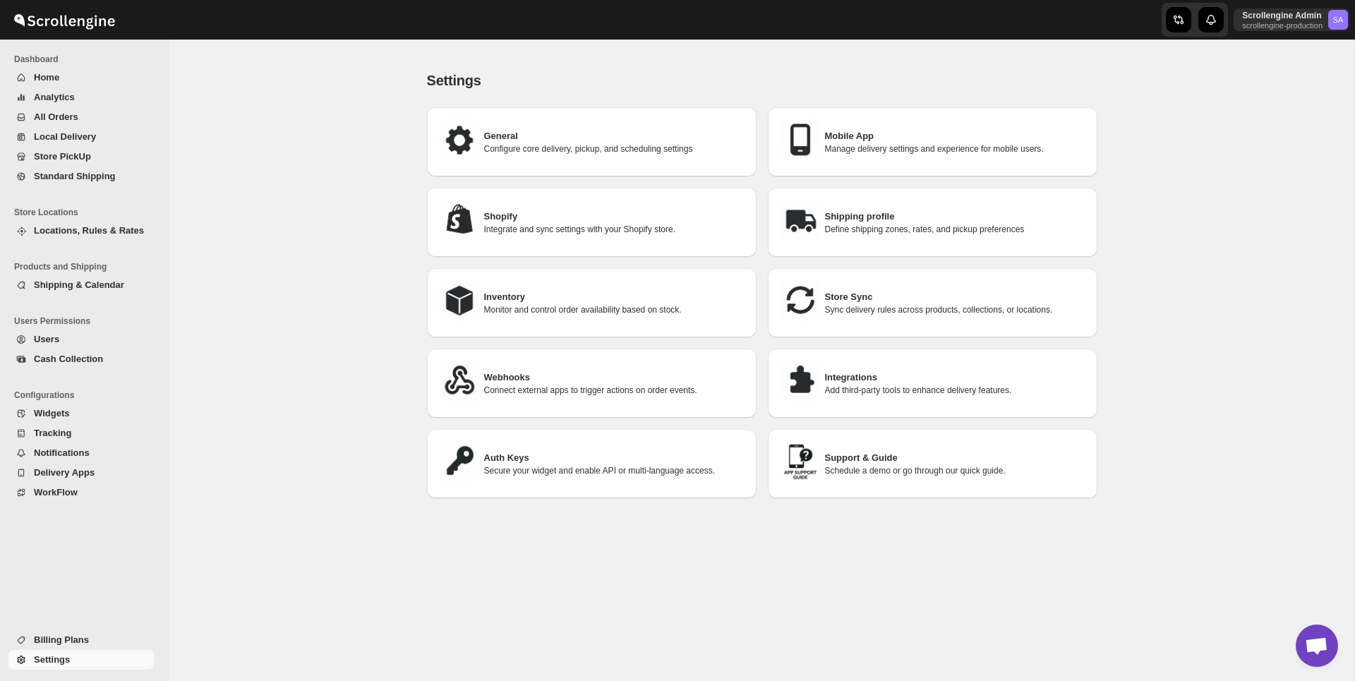
click at [79, 428] on span "Tracking" at bounding box center [92, 433] width 117 height 14
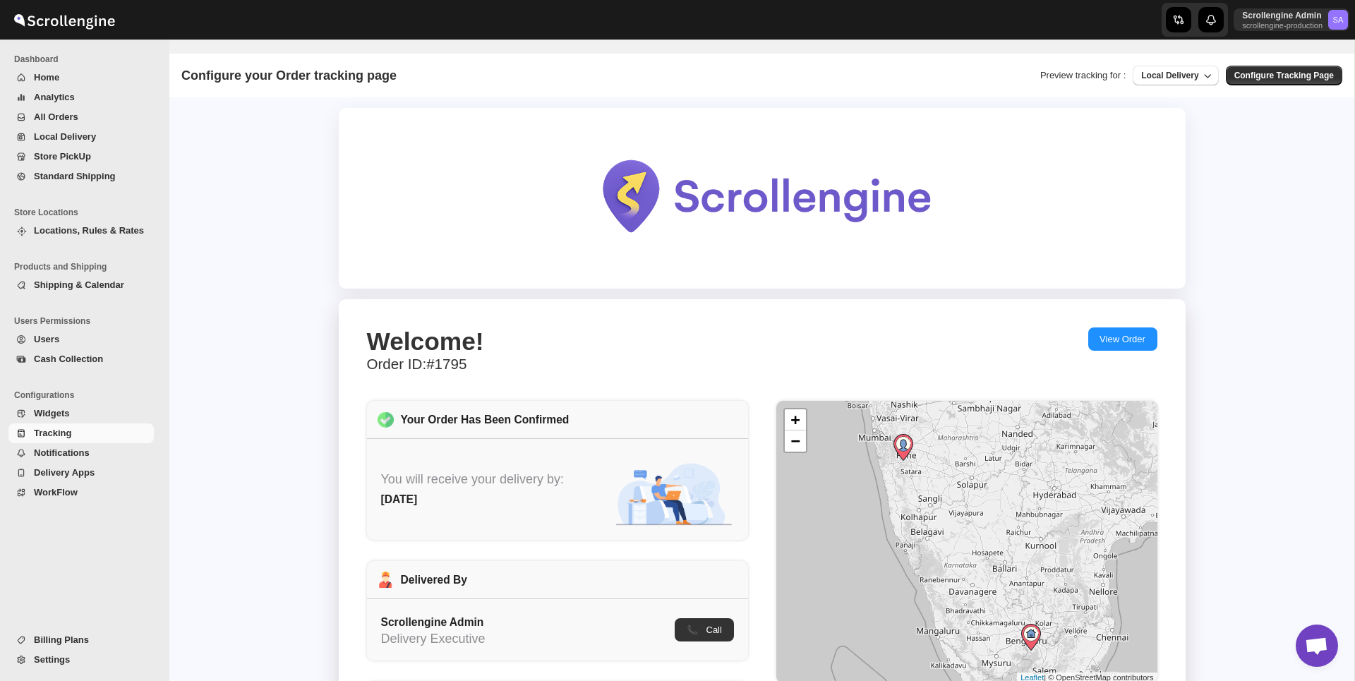
click at [67, 103] on span "Analytics" at bounding box center [92, 97] width 117 height 14
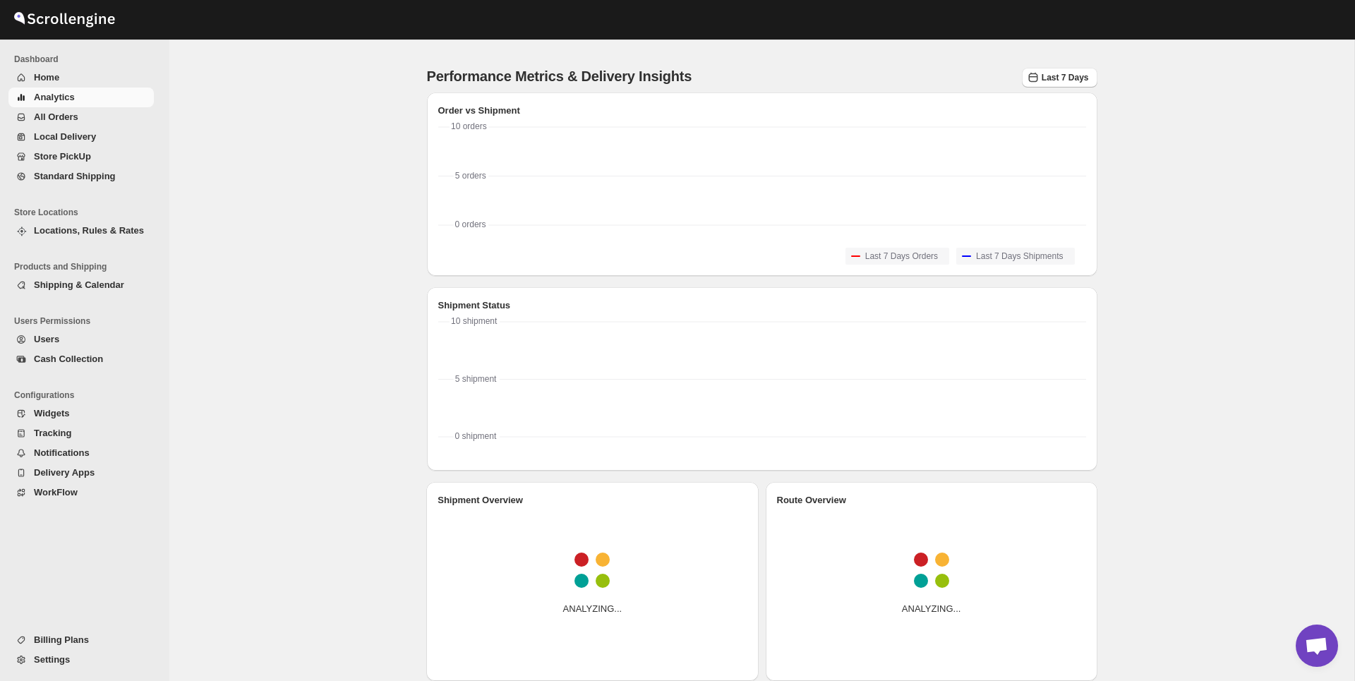
click at [65, 121] on span "All Orders" at bounding box center [56, 117] width 44 height 11
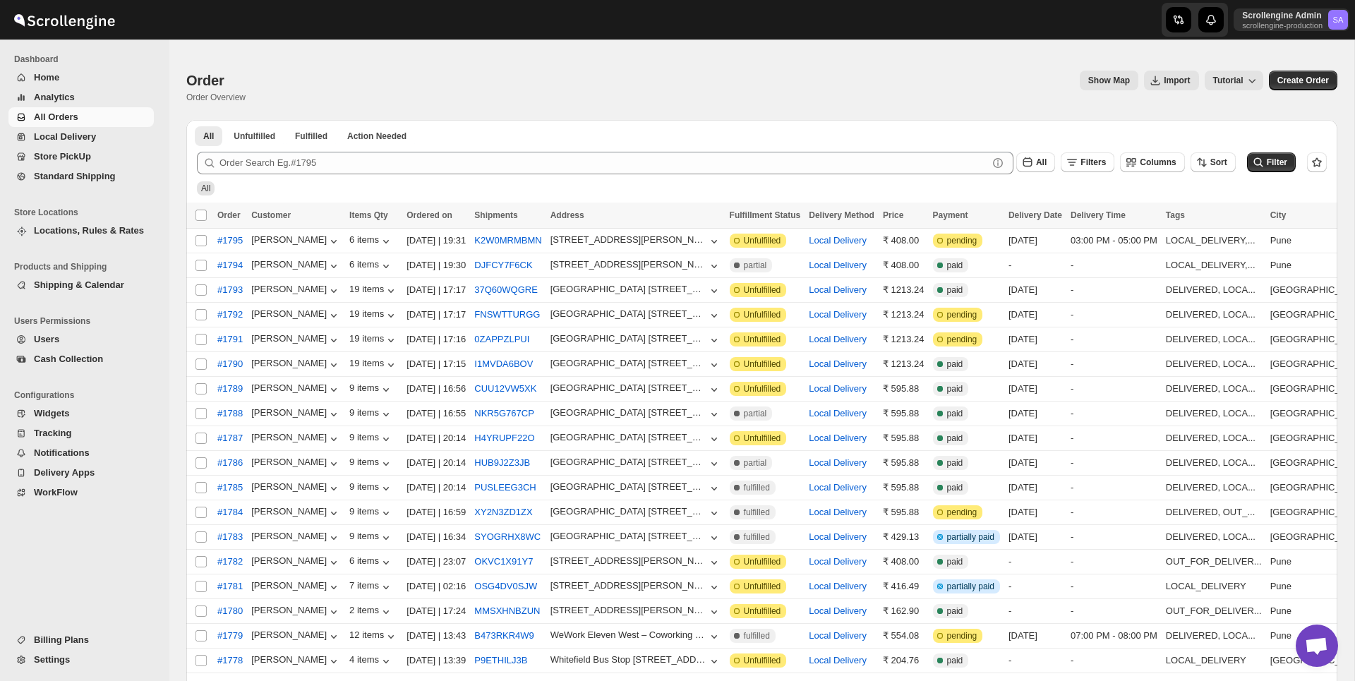
click at [52, 78] on span "Home" at bounding box center [46, 77] width 25 height 11
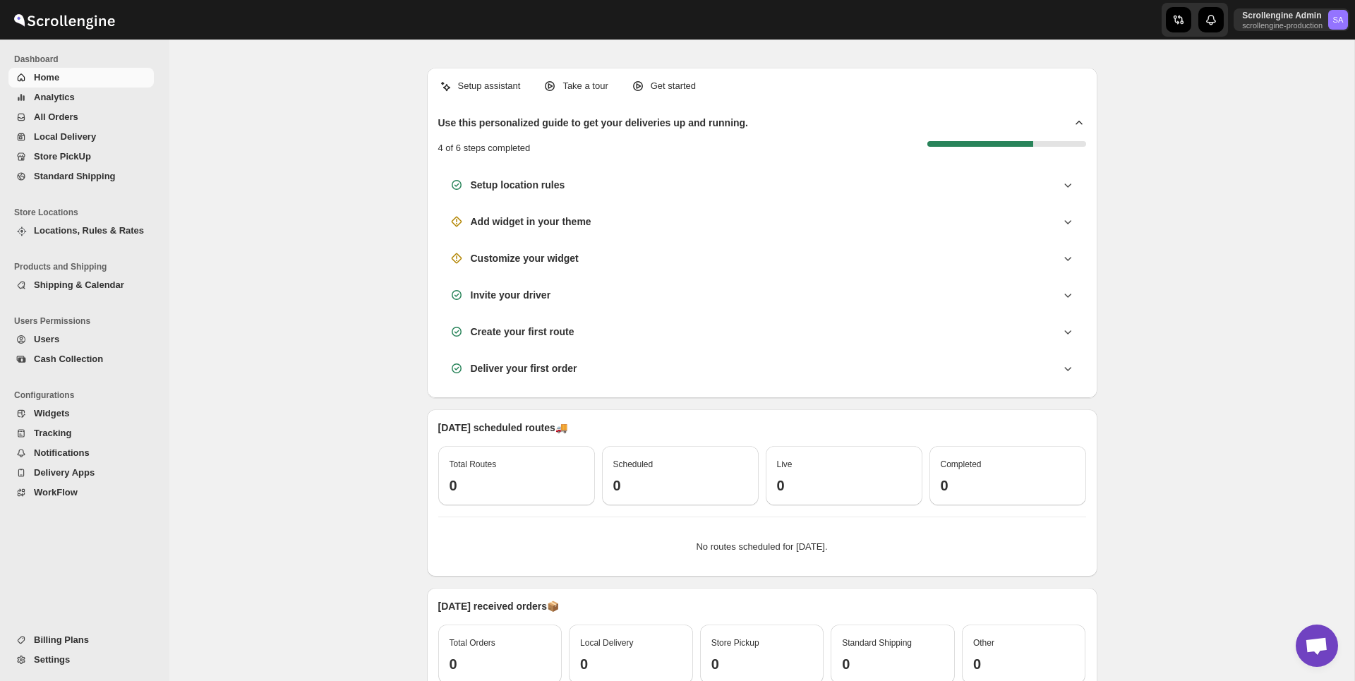
click at [61, 658] on span "Settings" at bounding box center [52, 659] width 36 height 11
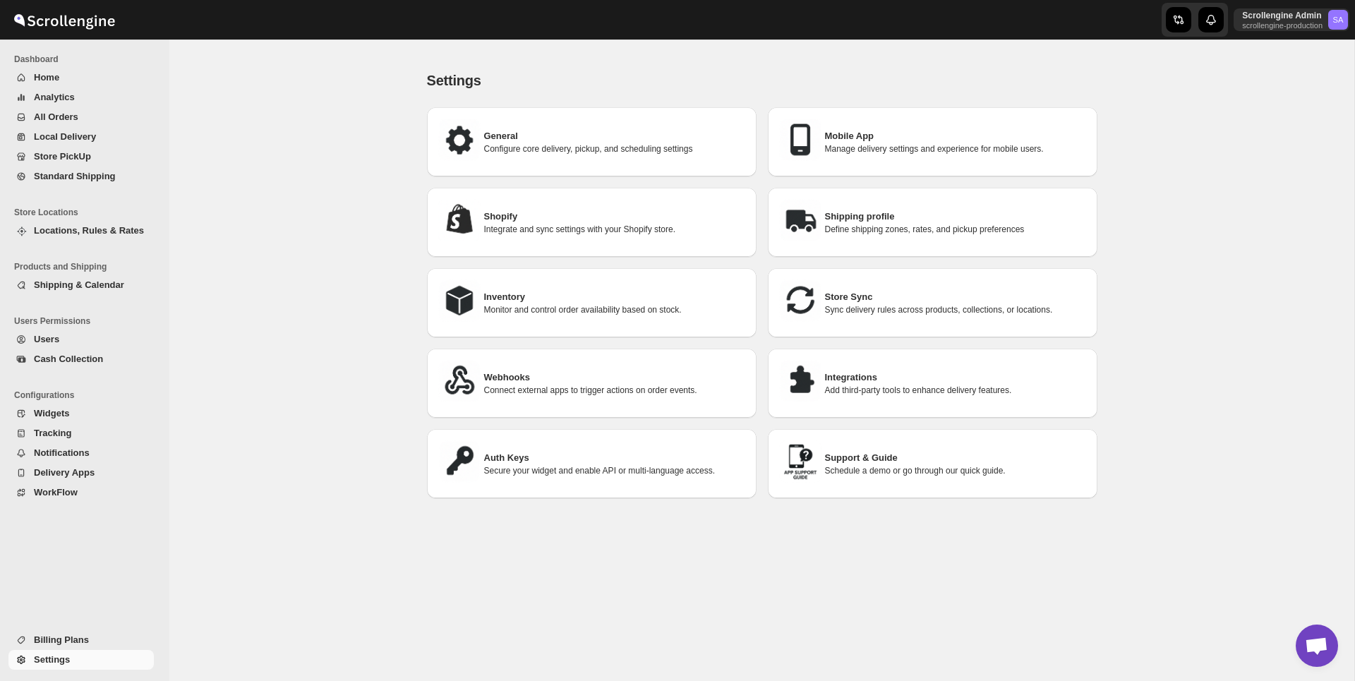
click at [72, 116] on span "All Orders" at bounding box center [56, 117] width 44 height 11
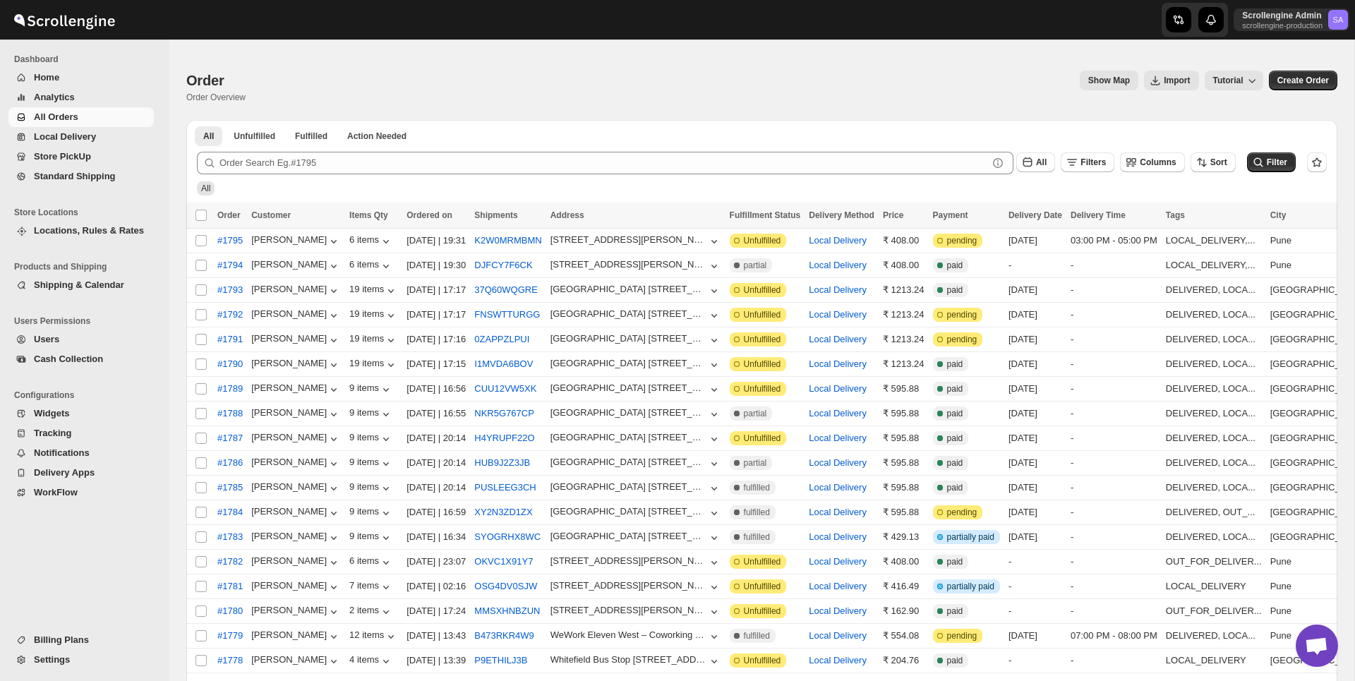
click at [75, 92] on span "Analytics" at bounding box center [92, 97] width 117 height 14
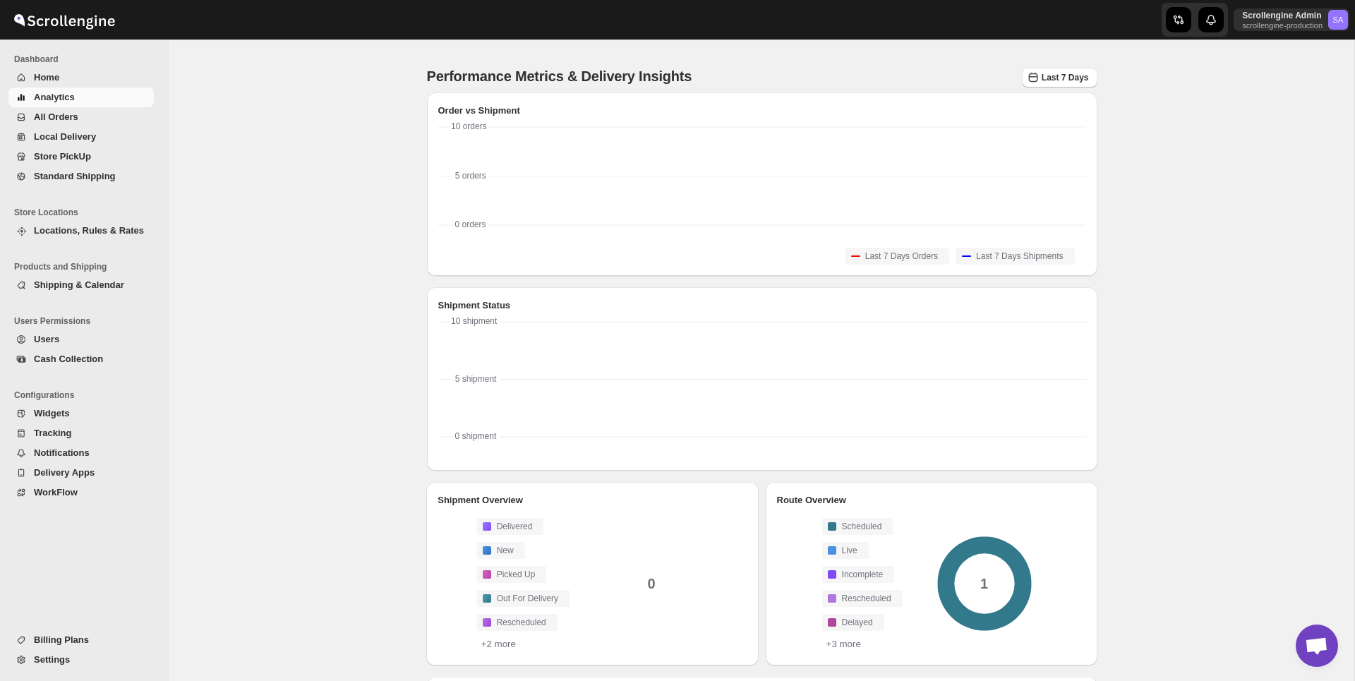
click at [63, 82] on span "Home" at bounding box center [92, 78] width 117 height 14
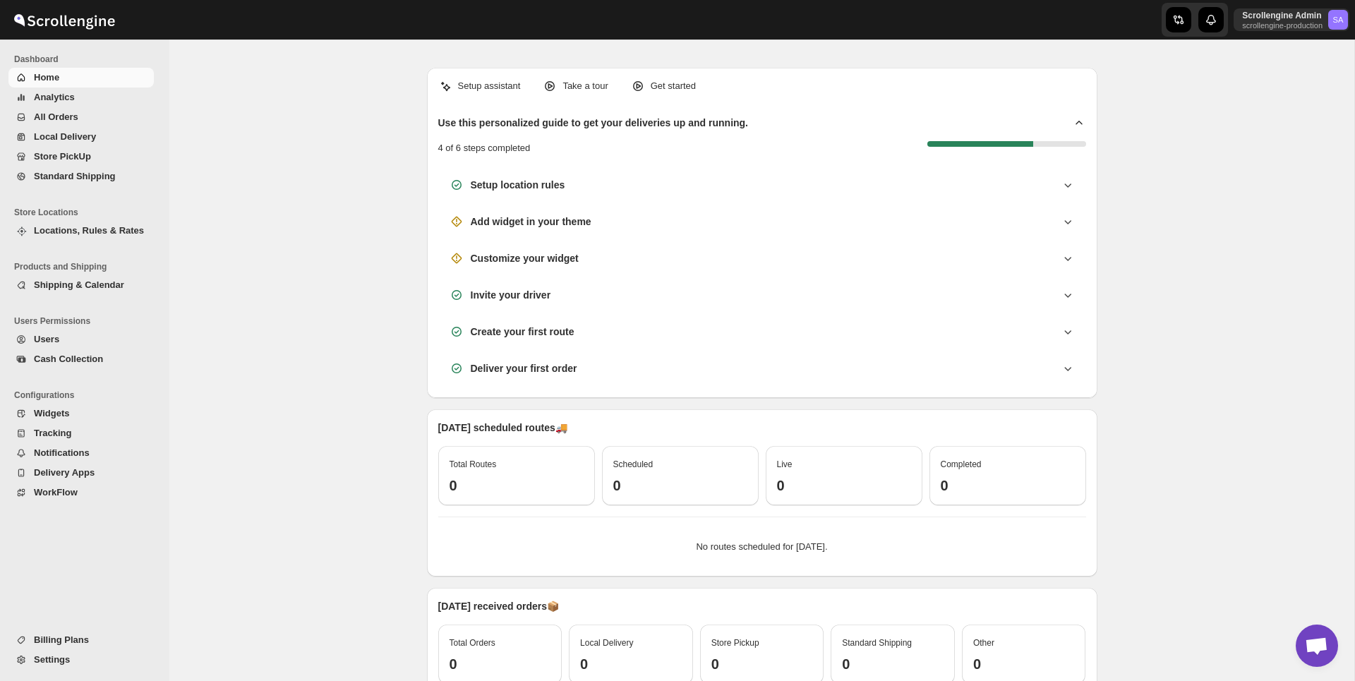
click at [72, 121] on span "All Orders" at bounding box center [56, 117] width 44 height 11
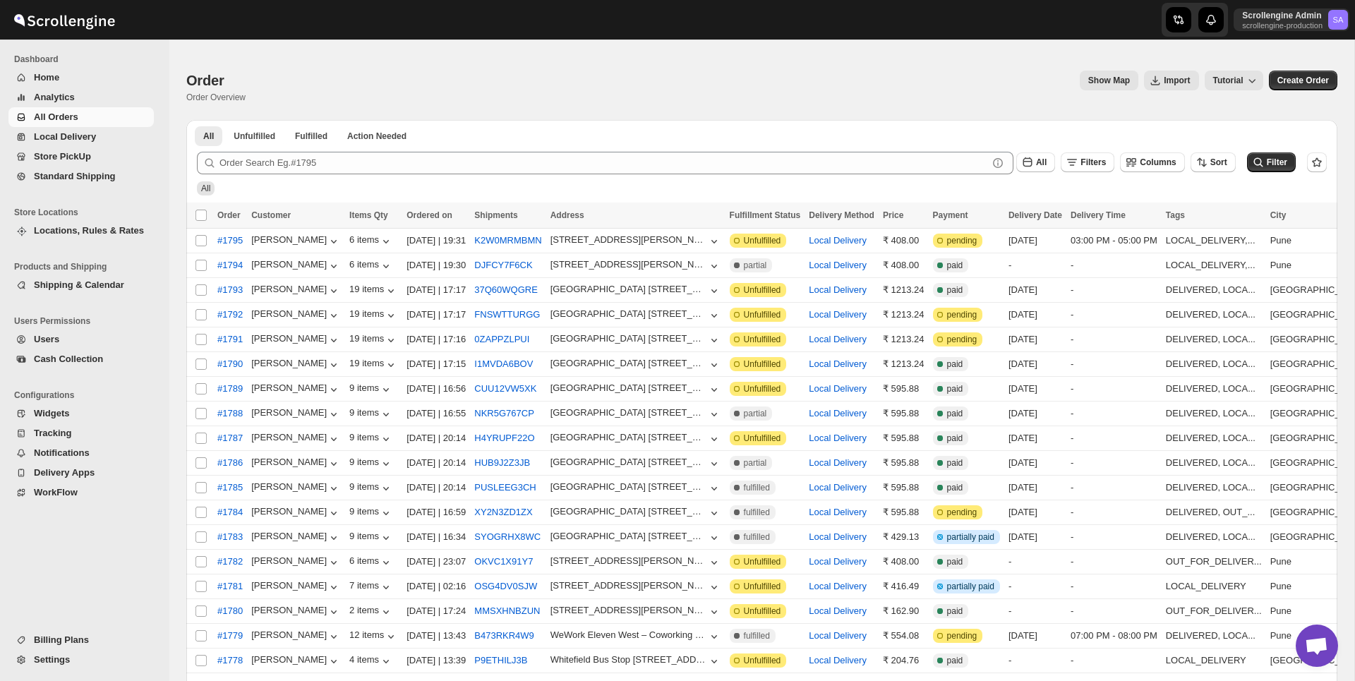
click at [55, 658] on span "Settings" at bounding box center [52, 659] width 36 height 11
